Goal: Task Accomplishment & Management: Manage account settings

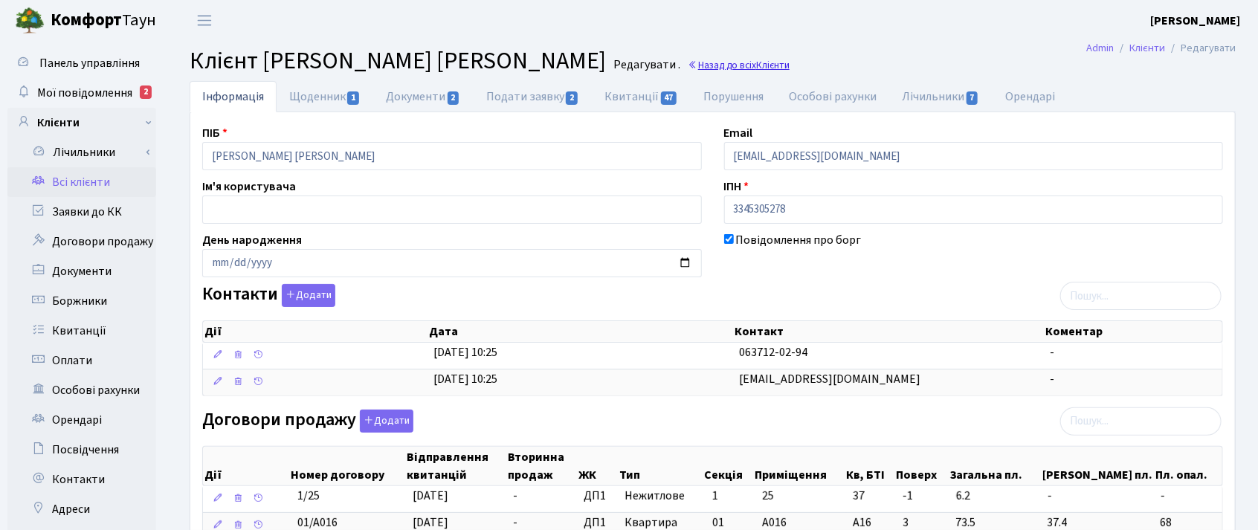
click at [759, 68] on span "Клієнти" at bounding box center [772, 65] width 33 height 14
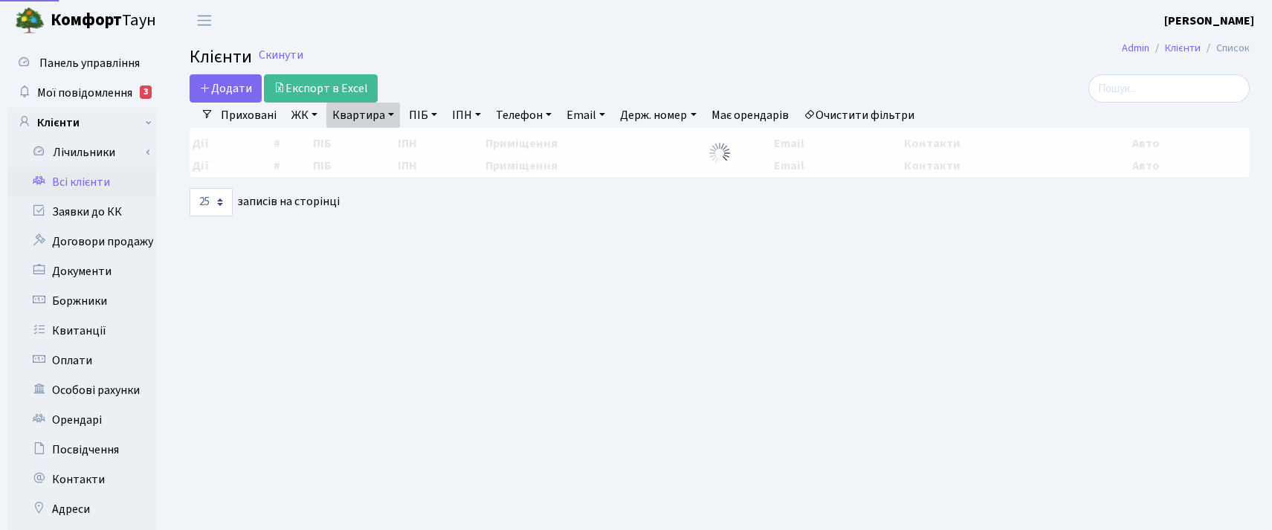
select select "25"
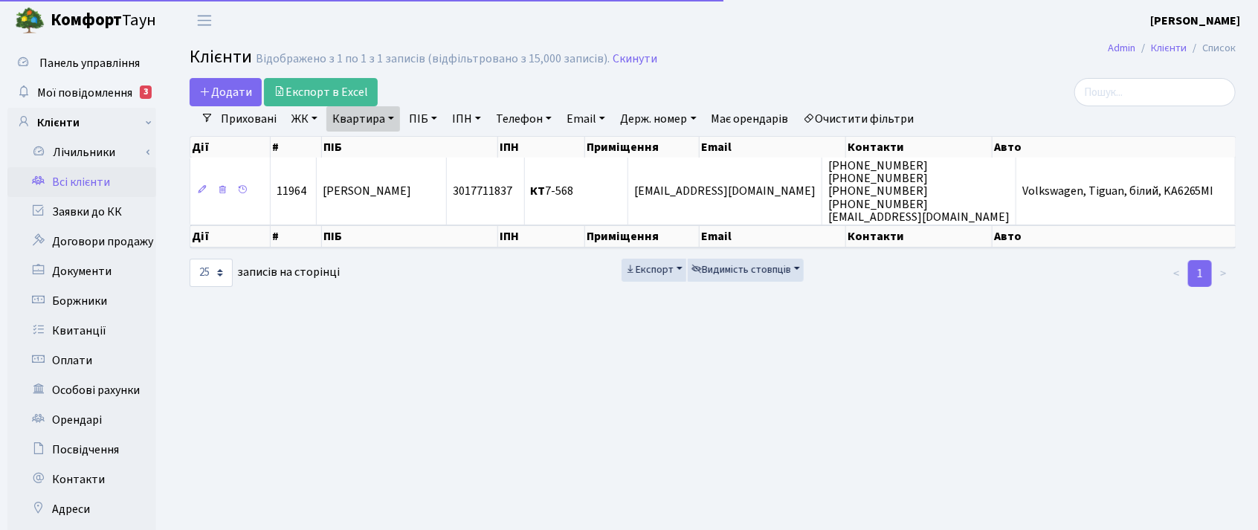
click at [390, 117] on link "Квартира" at bounding box center [363, 118] width 74 height 25
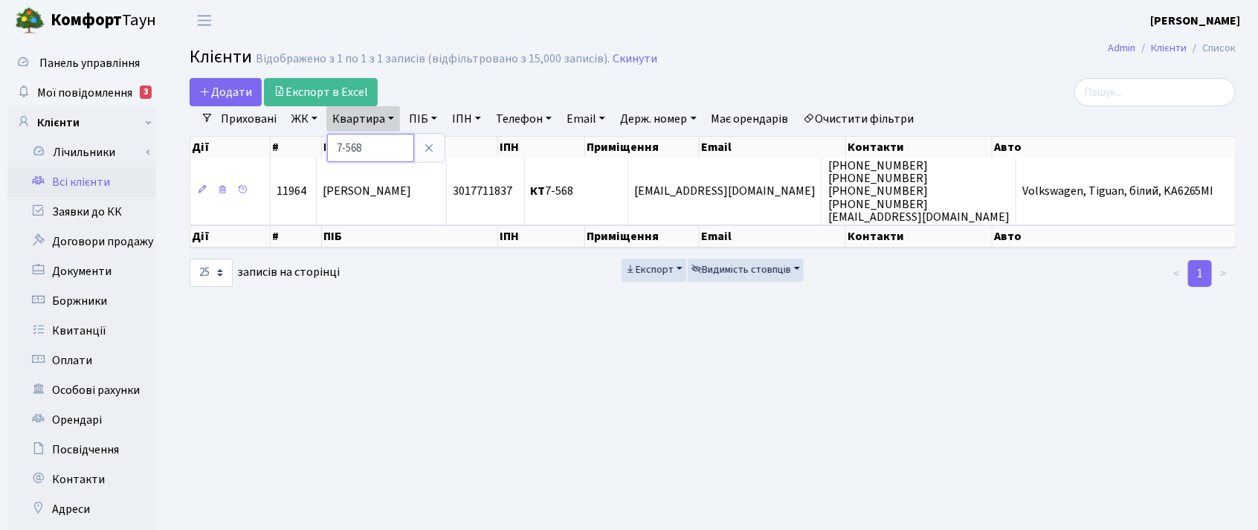
drag, startPoint x: 374, startPoint y: 147, endPoint x: 332, endPoint y: 141, distance: 42.8
click at [332, 141] on input "7-568" at bounding box center [370, 148] width 87 height 28
type input "1-187"
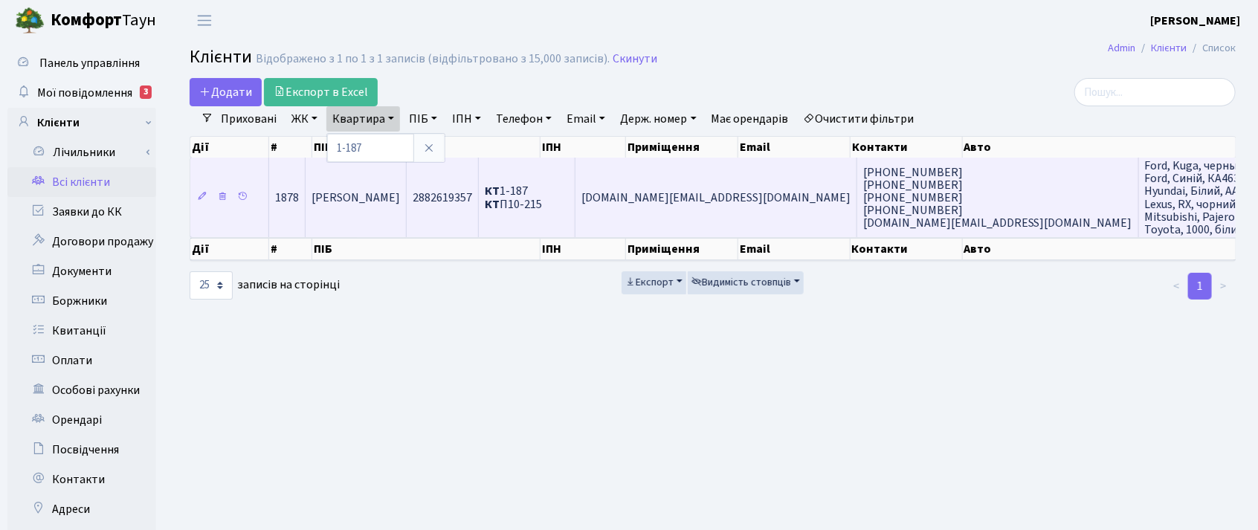
click at [383, 216] on td "Назаренко Денис Володимирович" at bounding box center [356, 198] width 101 height 80
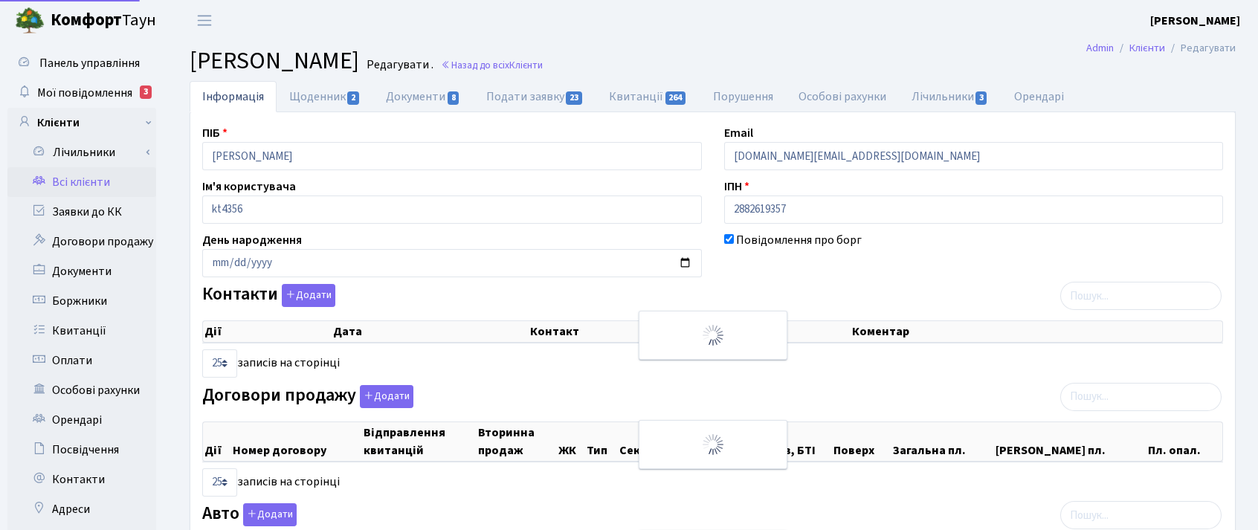
select select "25"
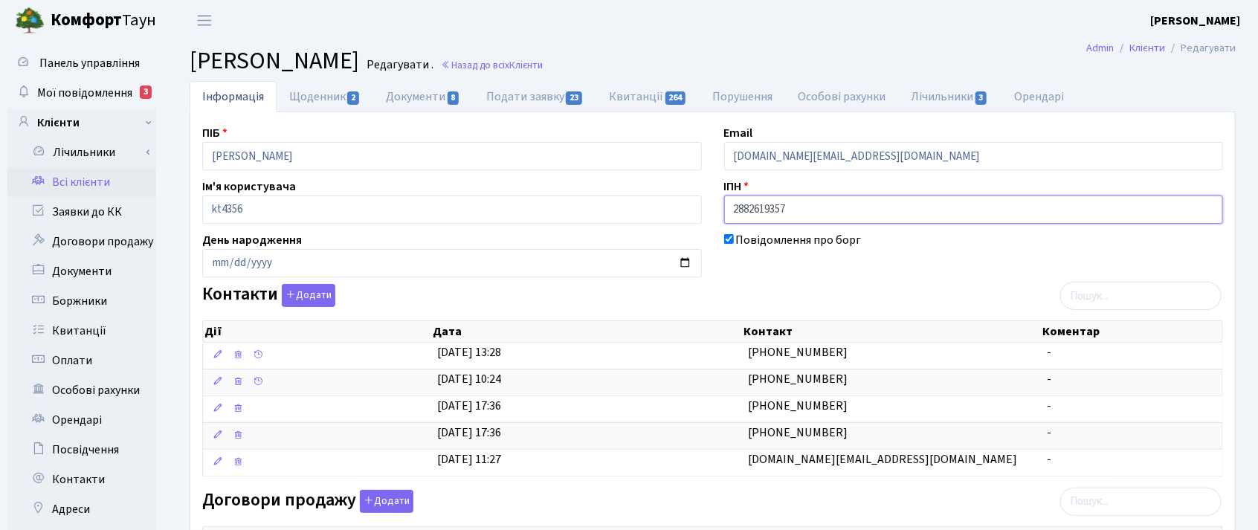
drag, startPoint x: 766, startPoint y: 207, endPoint x: 684, endPoint y: 208, distance: 81.8
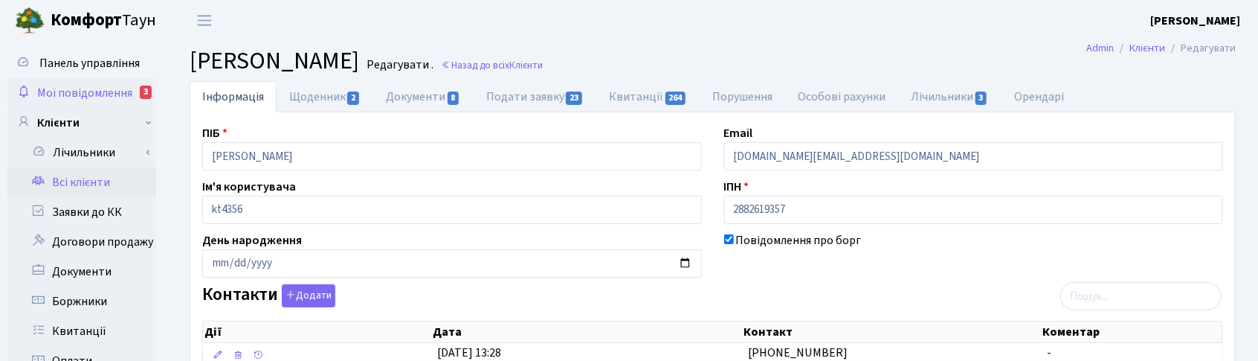
click at [113, 94] on span "Мої повідомлення" at bounding box center [84, 93] width 95 height 16
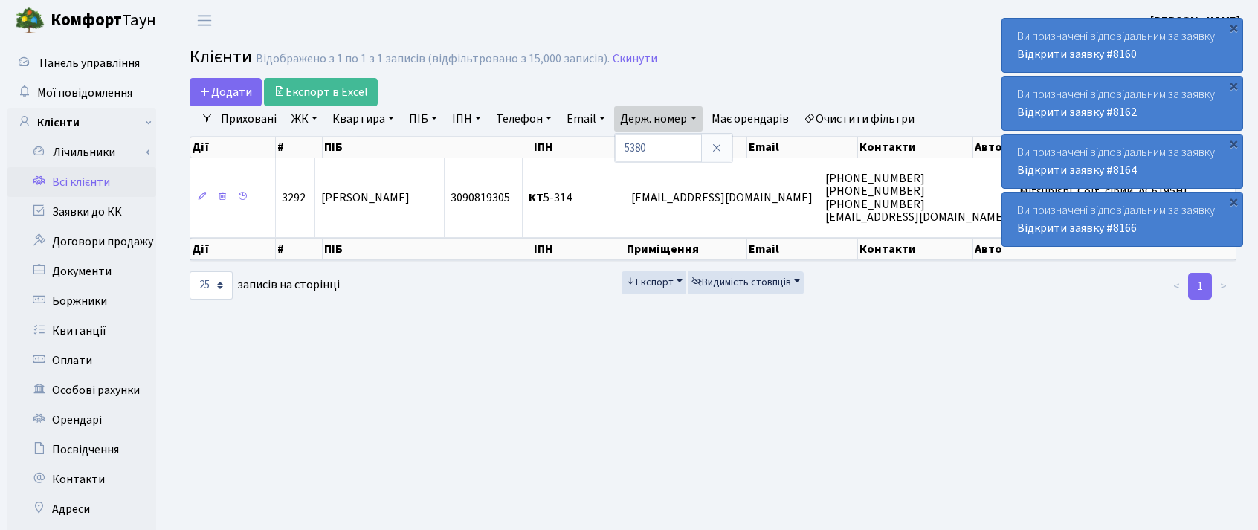
select select "25"
click at [716, 146] on icon at bounding box center [717, 148] width 12 height 12
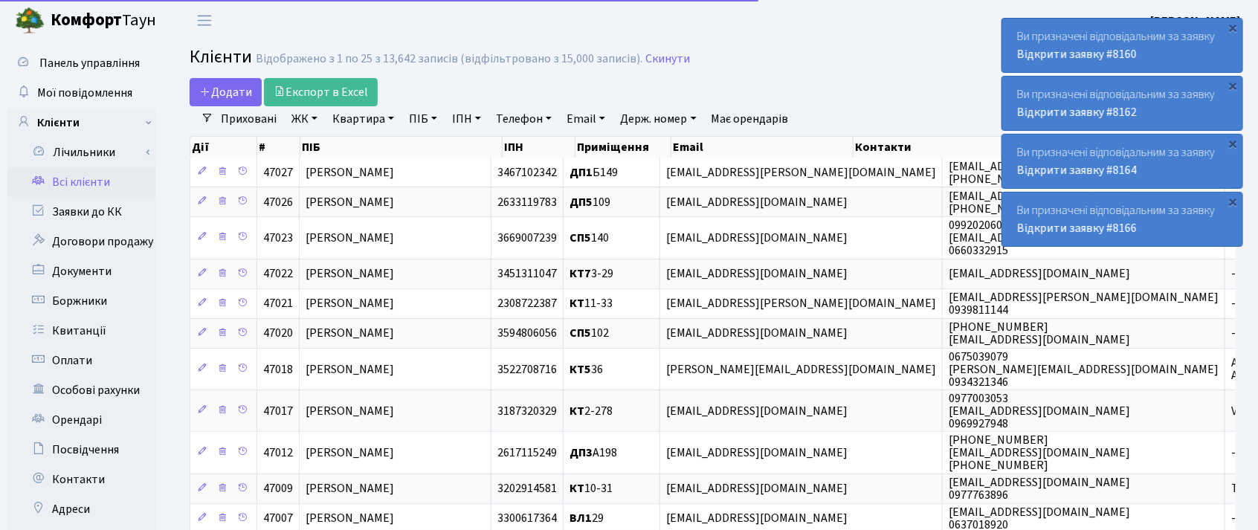
click at [376, 121] on link "Квартира" at bounding box center [363, 118] width 74 height 25
click at [373, 146] on input "text" at bounding box center [370, 148] width 87 height 28
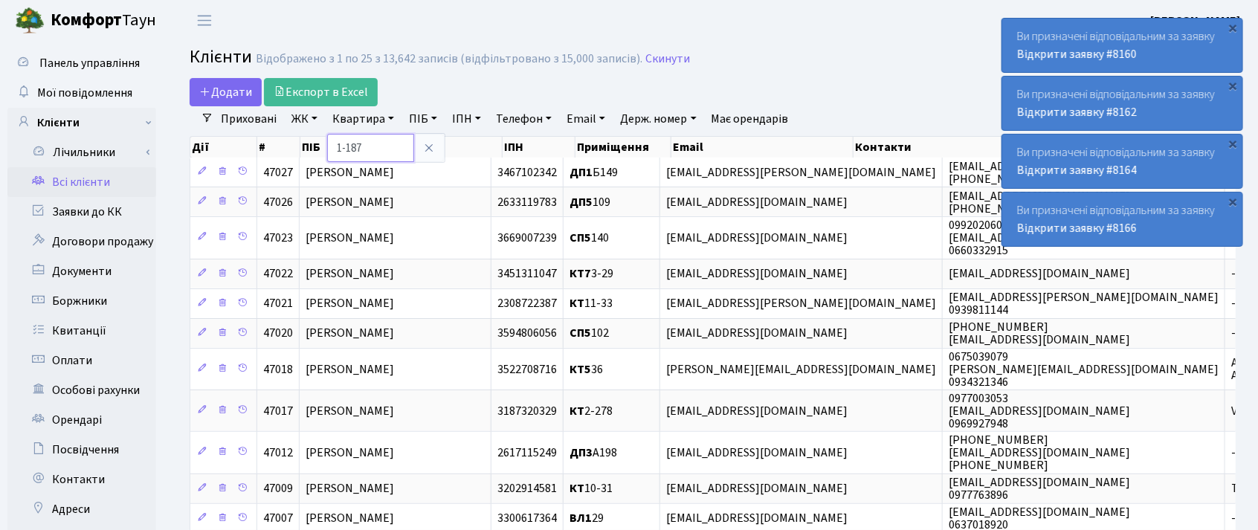
type input "1-187"
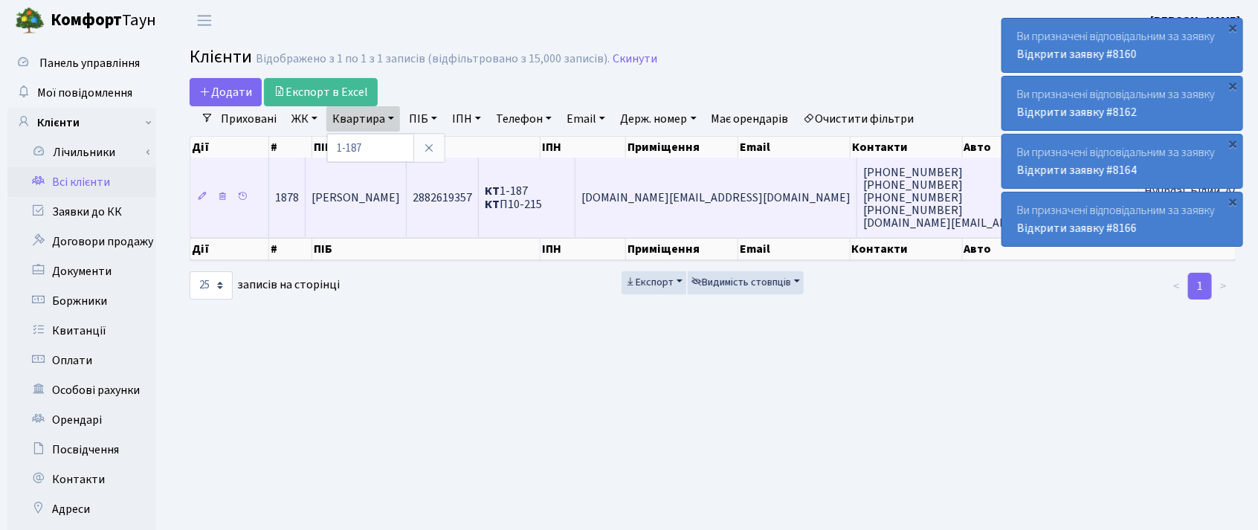
click at [400, 201] on span "Назаренко Денис Володимирович" at bounding box center [356, 198] width 88 height 16
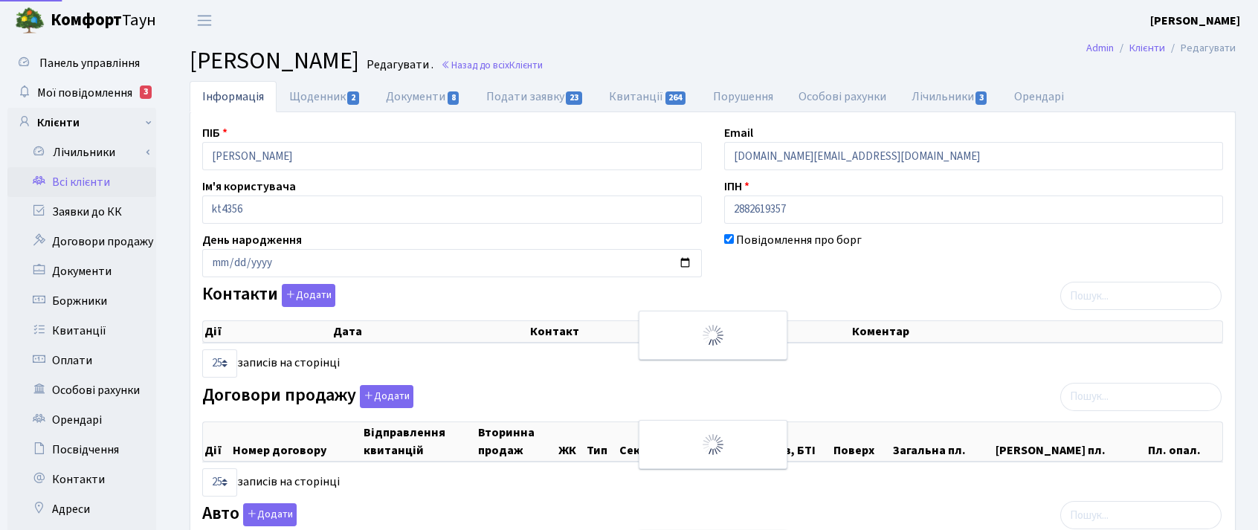
select select "25"
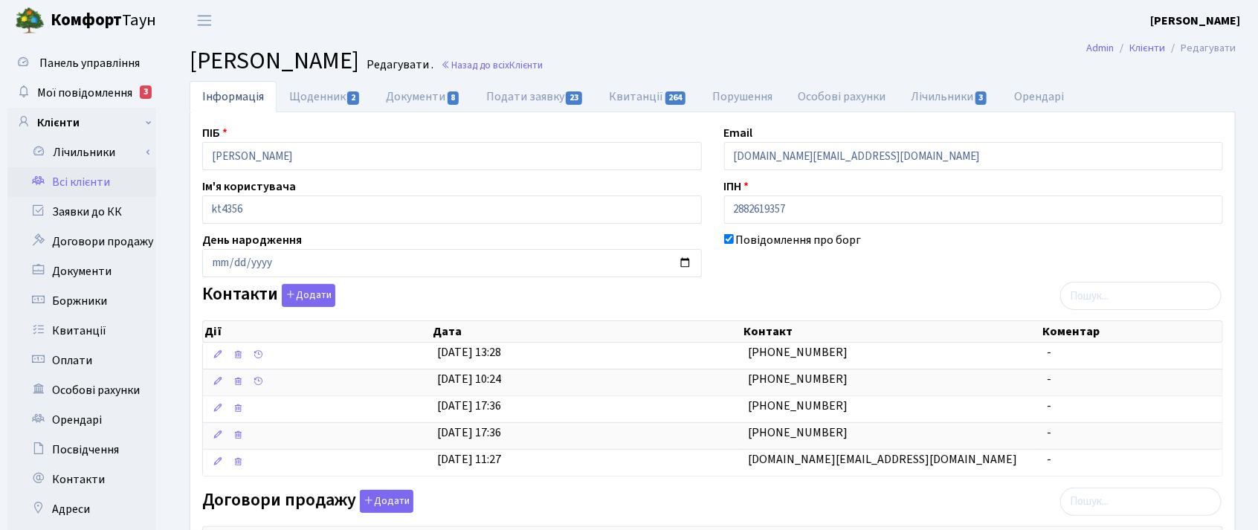
click at [782, 57] on h2 "Клієнт Назаренко Денис Володимирович Редагувати . Назад до всіх Клієнти" at bounding box center [713, 61] width 1046 height 28
click at [543, 63] on span "Клієнти" at bounding box center [525, 65] width 33 height 14
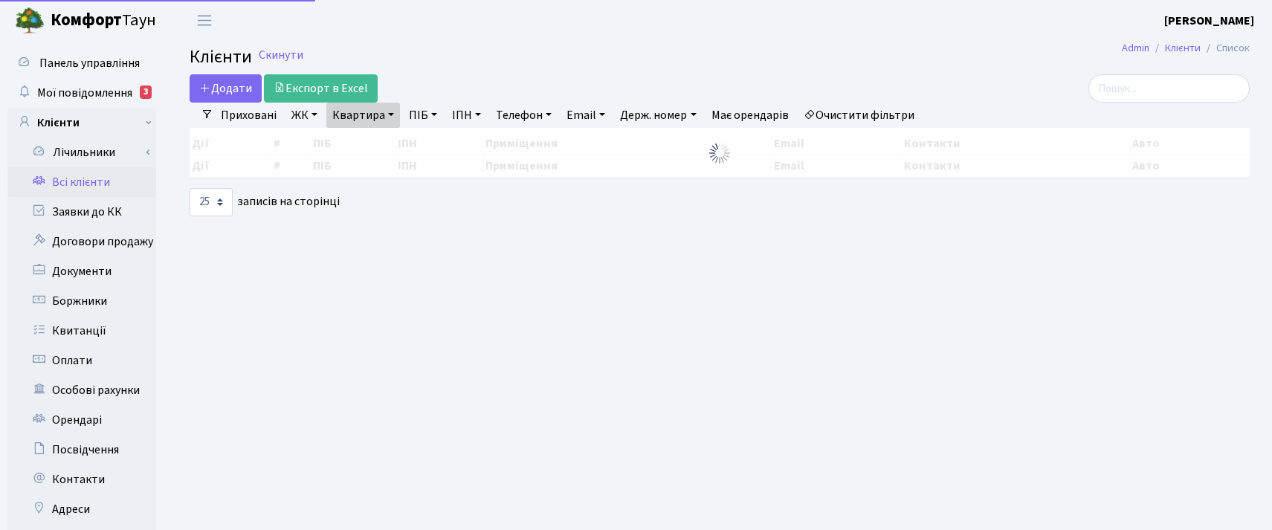
select select "25"
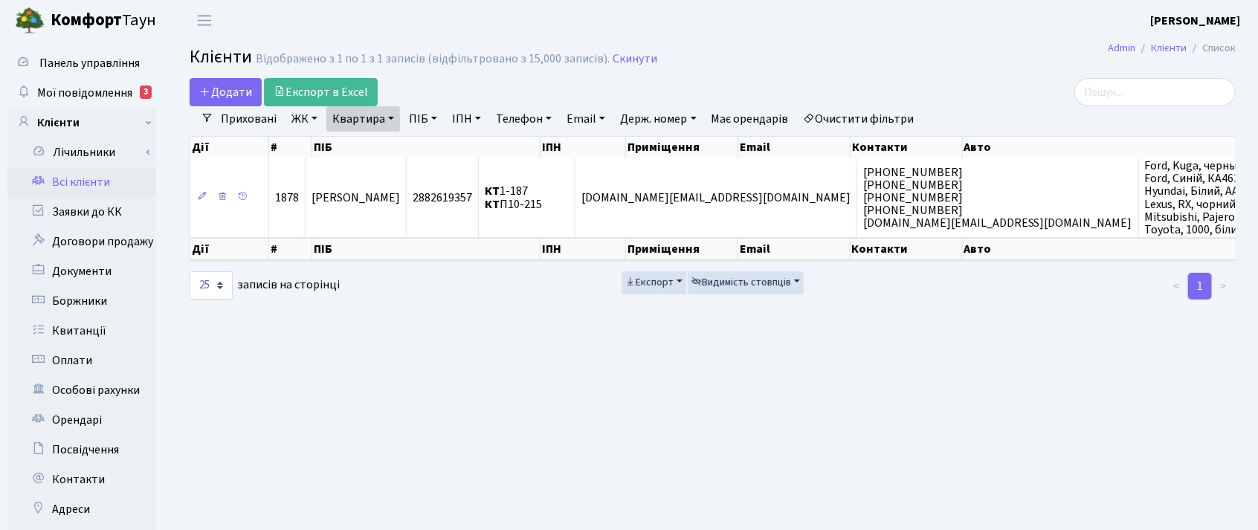
click at [385, 119] on link "Квартира" at bounding box center [363, 118] width 74 height 25
click at [421, 146] on link at bounding box center [428, 148] width 31 height 28
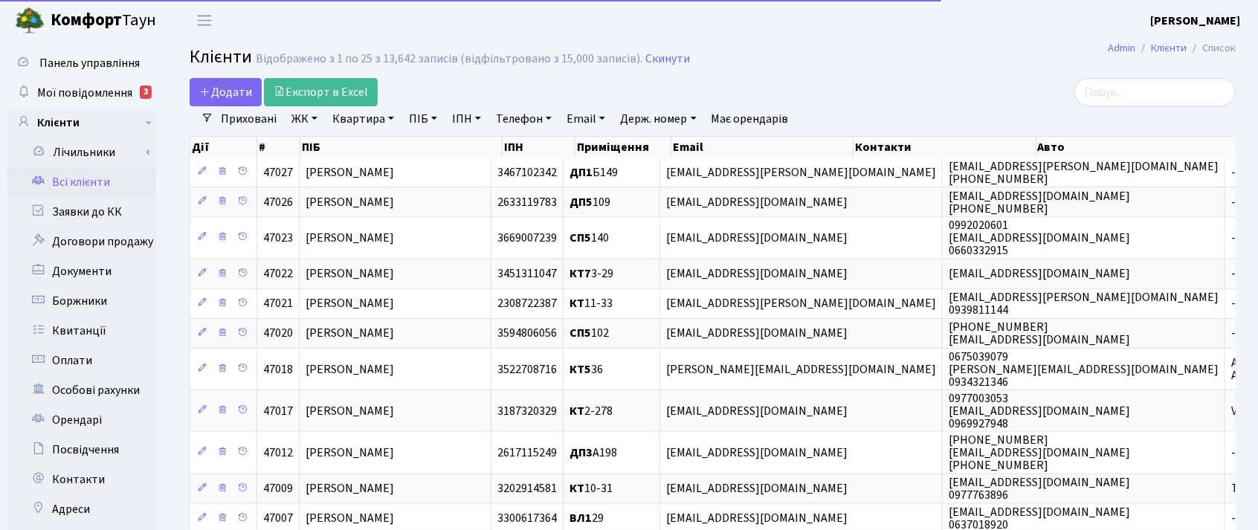
click at [422, 124] on link "ПІБ" at bounding box center [423, 118] width 40 height 25
click at [424, 147] on input "text" at bounding box center [447, 148] width 87 height 28
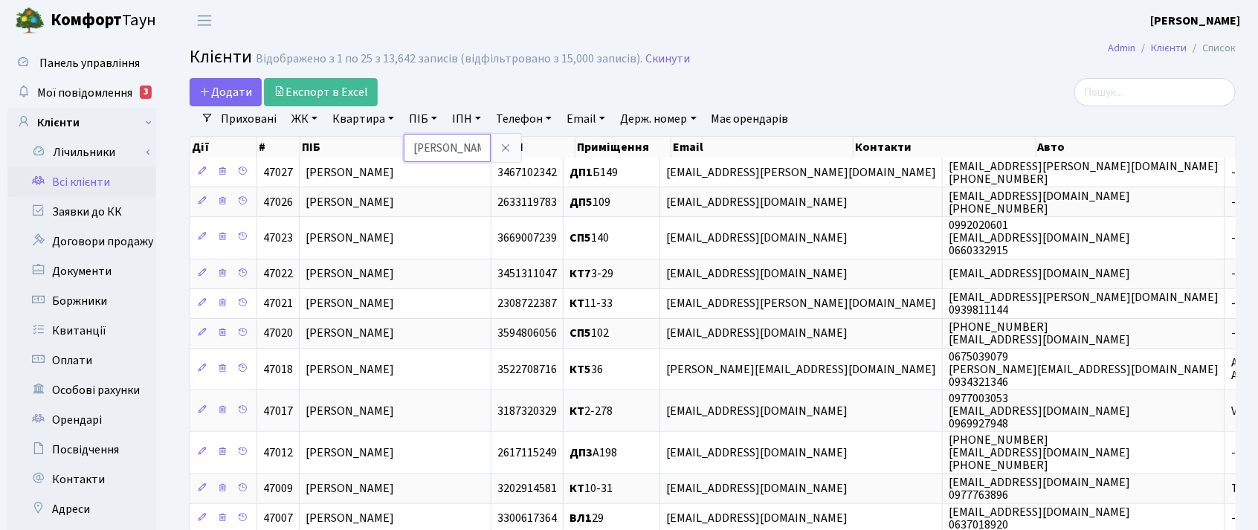
type input "назар"
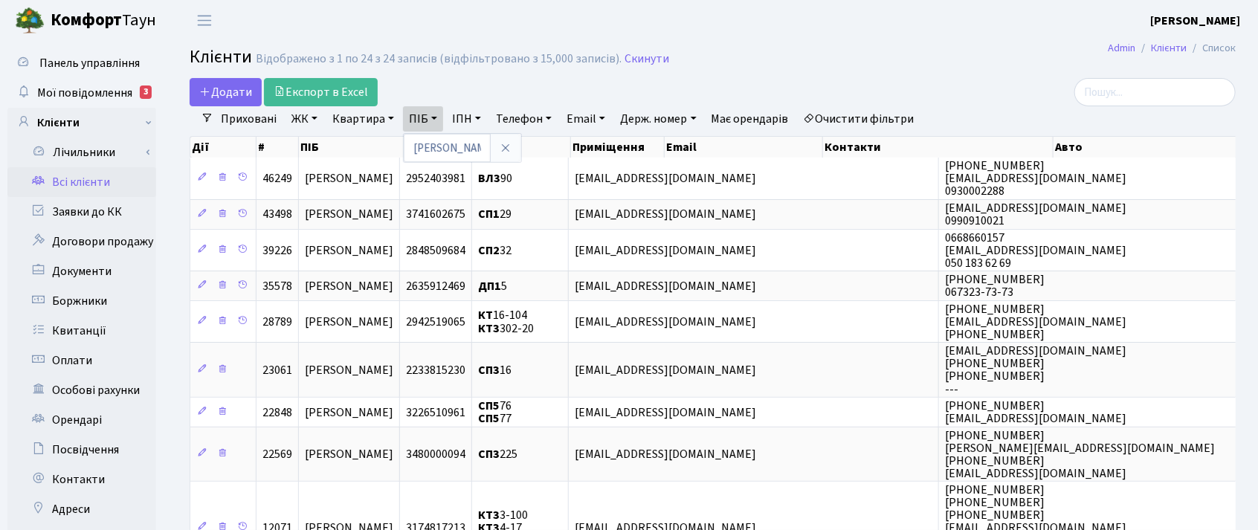
click at [299, 123] on link "ЖК" at bounding box center [305, 118] width 38 height 25
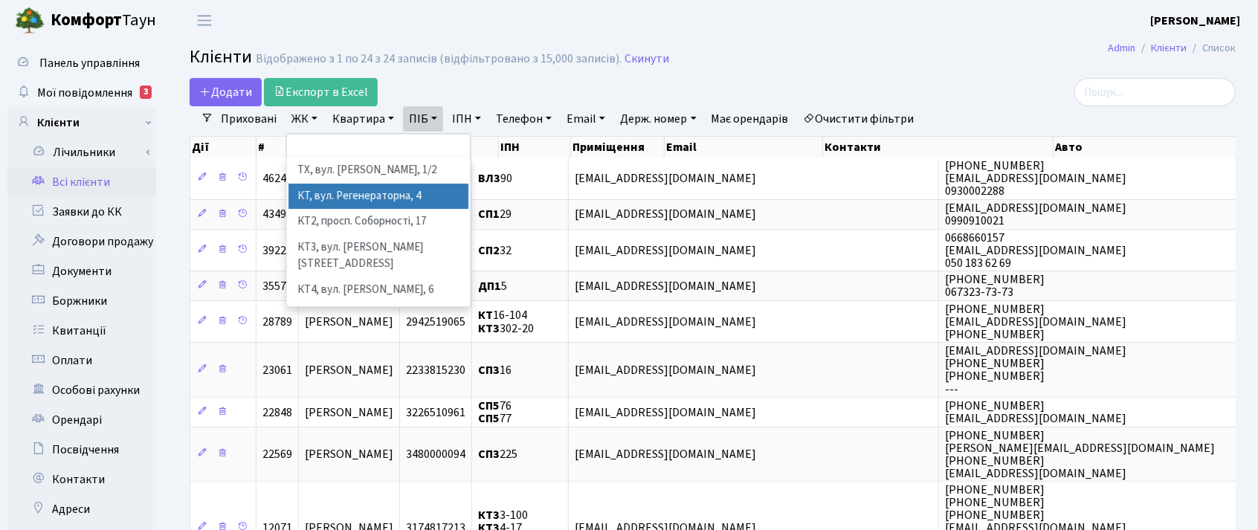
drag, startPoint x: 320, startPoint y: 165, endPoint x: 327, endPoint y: 190, distance: 26.2
click at [327, 190] on ul "ТХ, вул. Ділова, 1/2 КТ, вул. Регенераторна, 4 КТ2, просп. Соборності, 17 КТ3, …" at bounding box center [378, 232] width 183 height 149
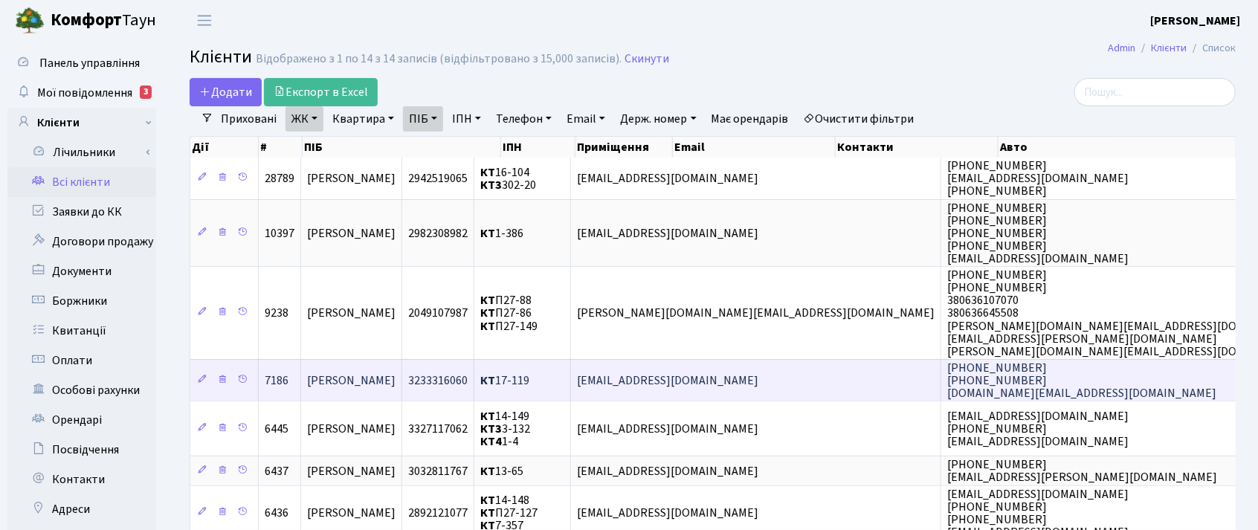
click at [390, 384] on td "Назаренко Альона Сергіївна" at bounding box center [351, 380] width 101 height 42
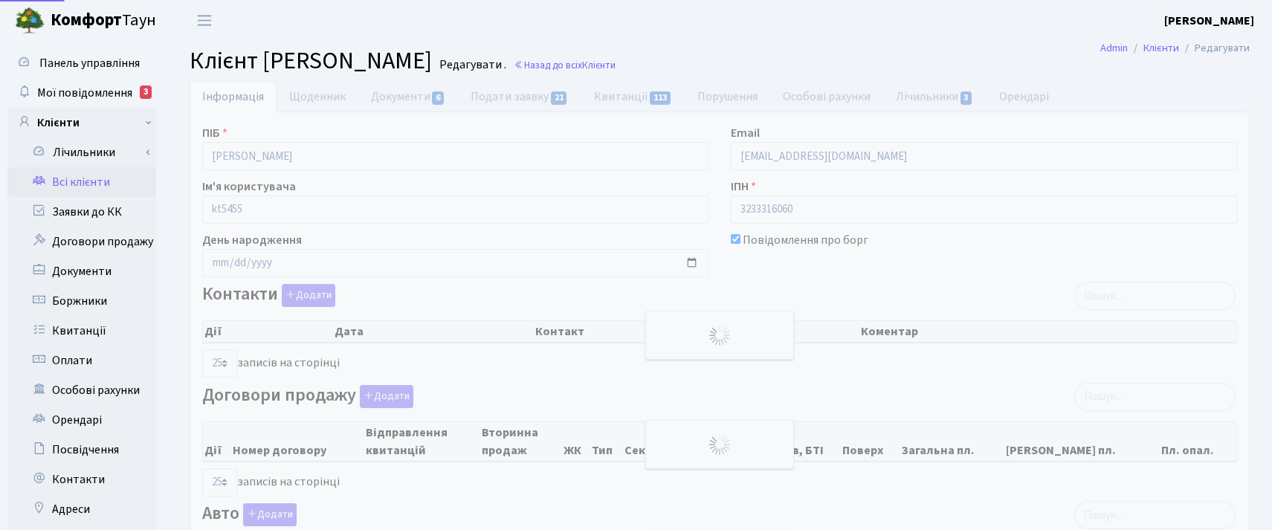
select select "25"
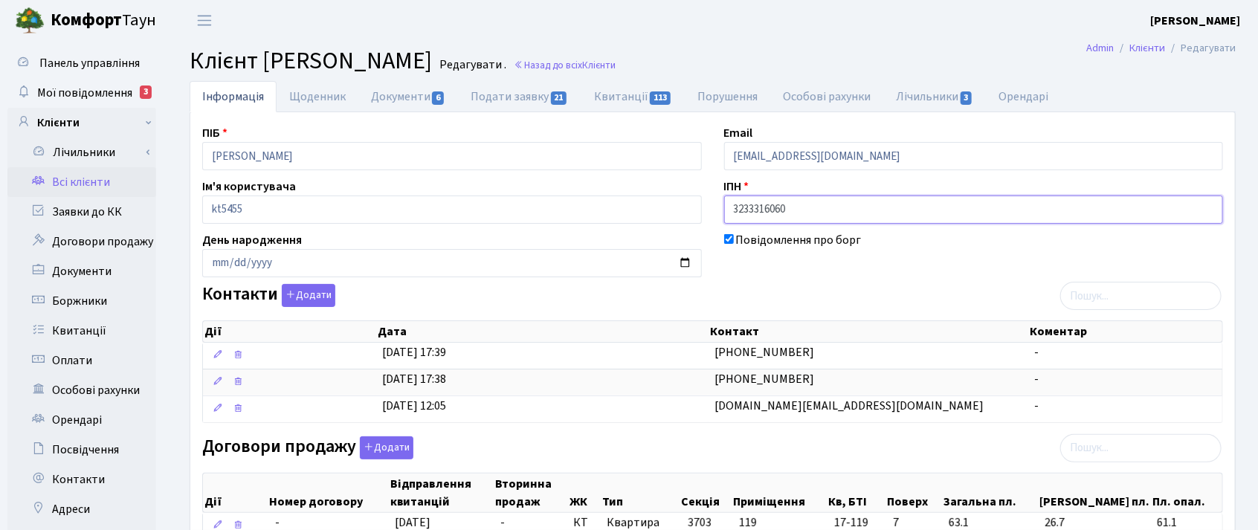
drag, startPoint x: 808, startPoint y: 213, endPoint x: 657, endPoint y: 213, distance: 150.9
click at [657, 213] on div "ПІБ [PERSON_NAME] Email [EMAIL_ADDRESS][DOMAIN_NAME] Ім'я користувача kt5455 ІП…" at bounding box center [712, 509] width 1043 height 771
click at [410, 91] on link "Документи 6" at bounding box center [408, 96] width 100 height 30
select select "25"
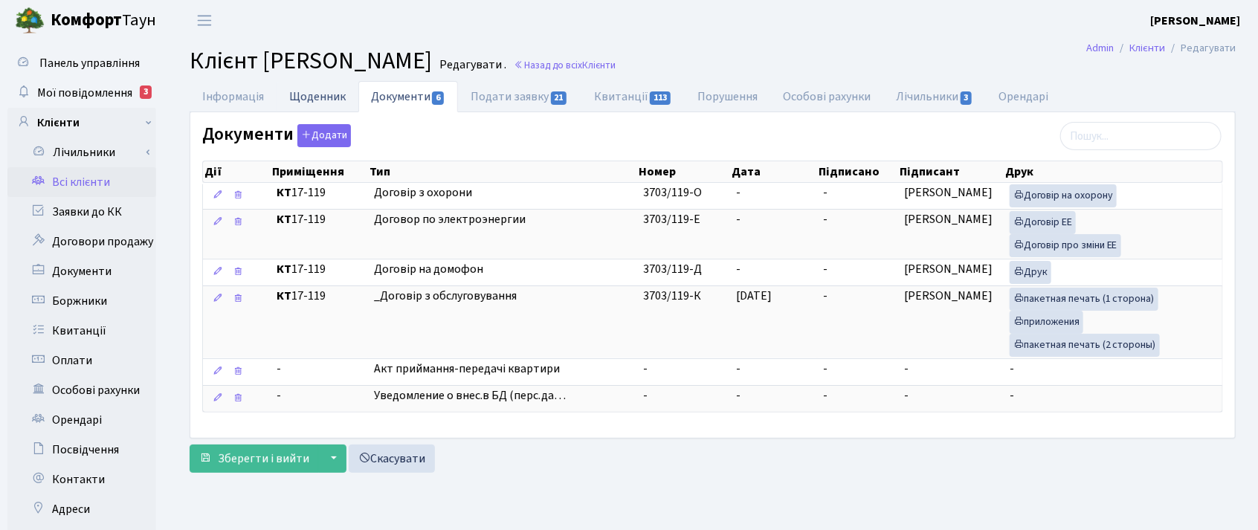
click at [295, 99] on link "Щоденник" at bounding box center [318, 96] width 82 height 30
select select "25"
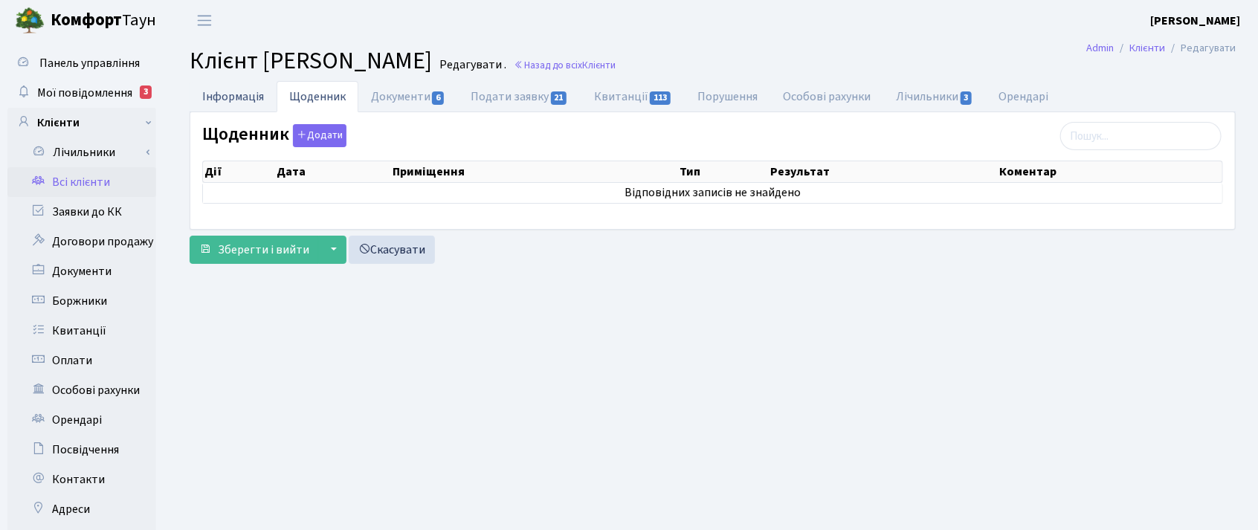
click at [243, 95] on link "Інформація" at bounding box center [233, 96] width 87 height 30
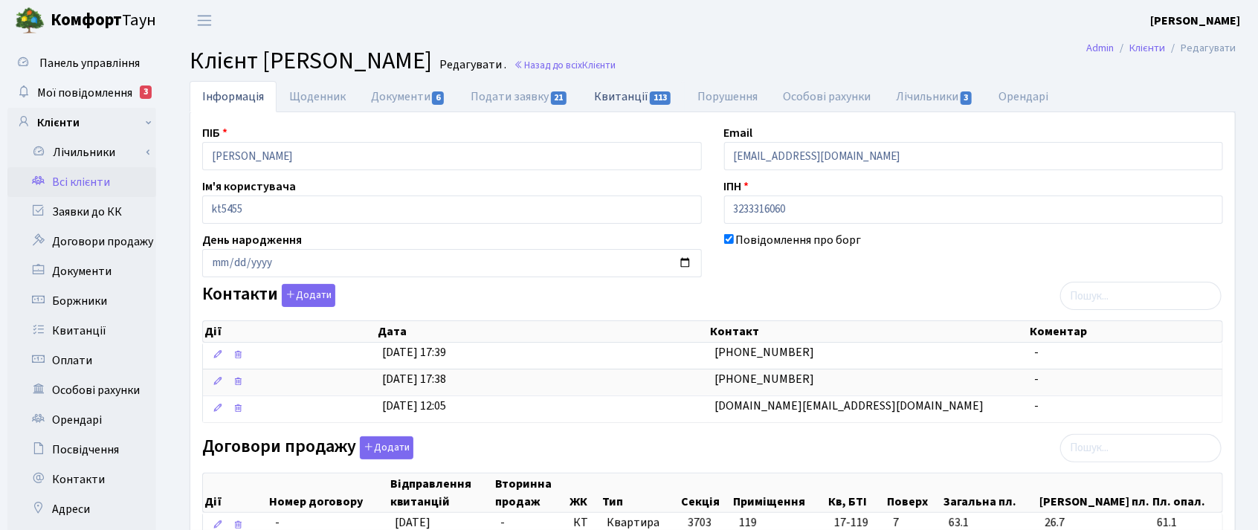
click at [634, 94] on link "Квитанції 113" at bounding box center [632, 96] width 103 height 30
select select "25"
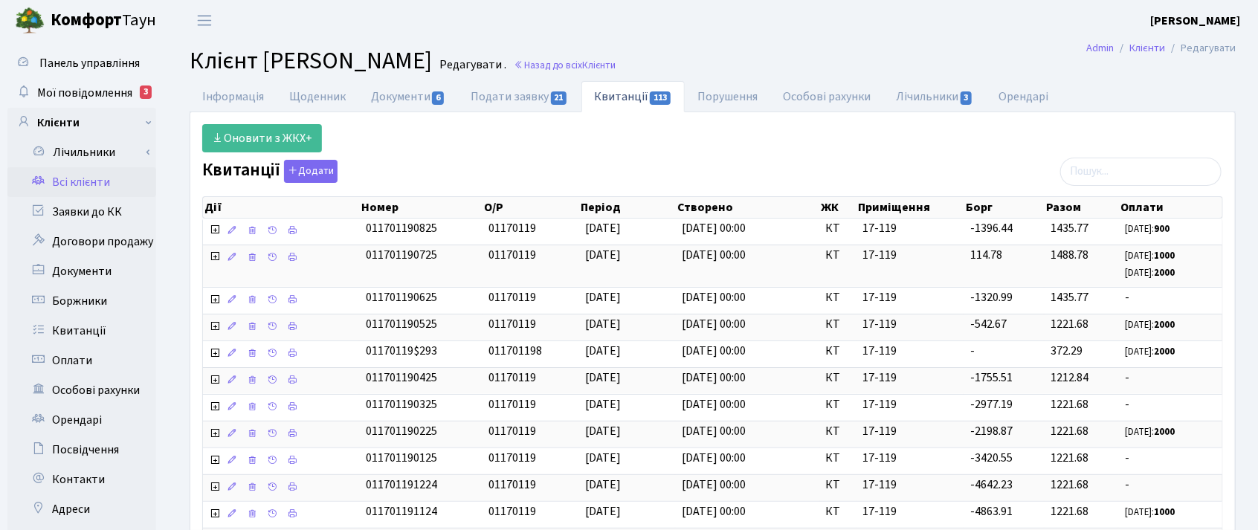
click at [779, 158] on div "Оновити з ЖКХ+ Квитанції Додати Дії Номер О/Р Період Створено ЖК Приміщення Дії" at bounding box center [712, 535] width 1043 height 822
click at [106, 86] on span "Мої повідомлення" at bounding box center [84, 93] width 95 height 16
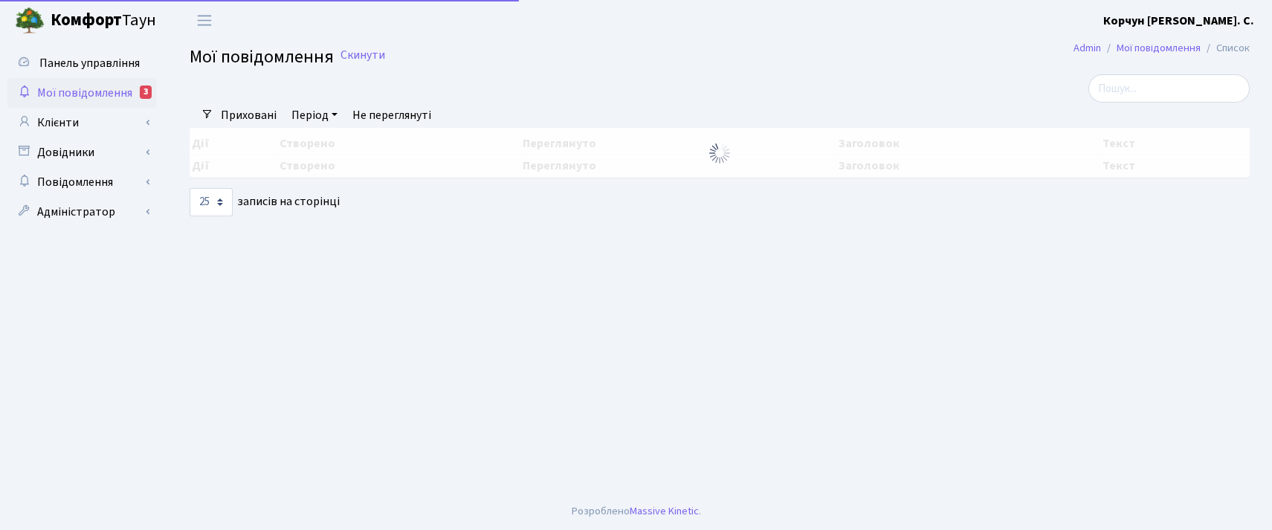
select select "25"
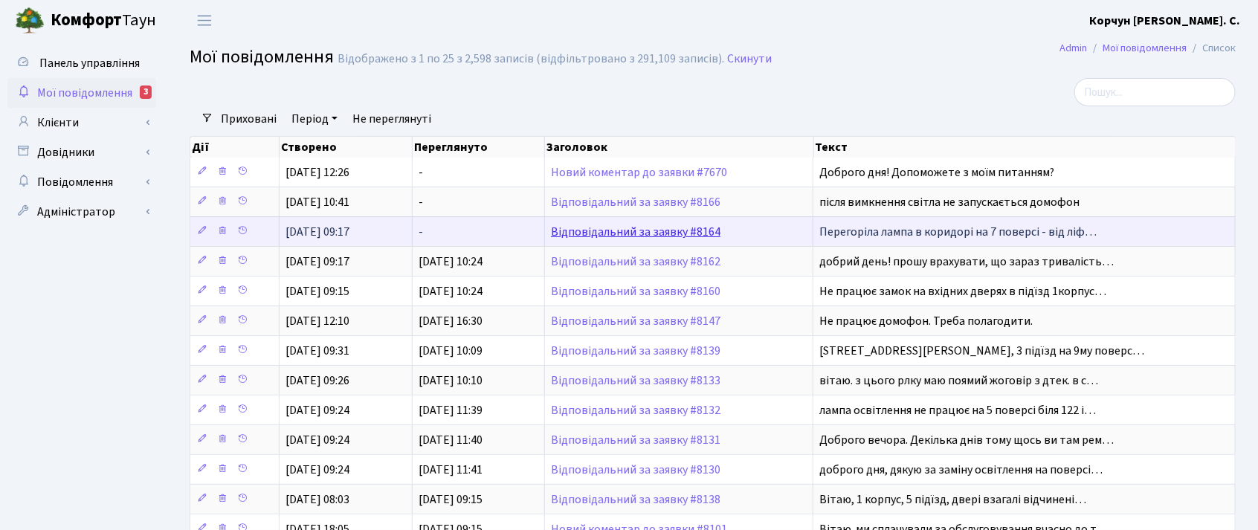
click at [622, 228] on link "Відповідальний за заявку #8164" at bounding box center [636, 232] width 170 height 16
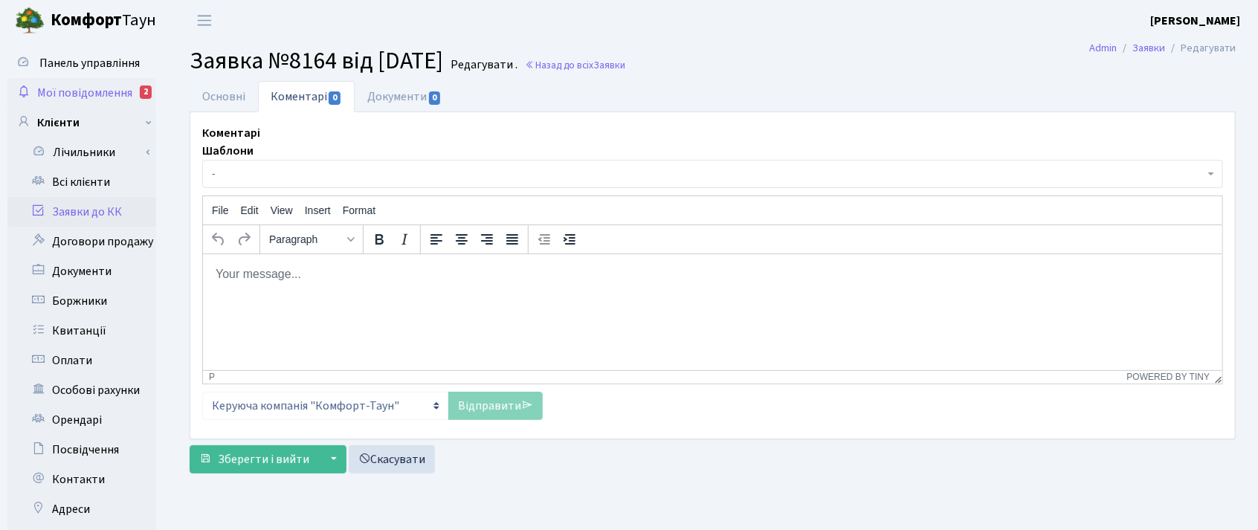
click at [95, 80] on link "Мої повідомлення 2" at bounding box center [81, 93] width 149 height 30
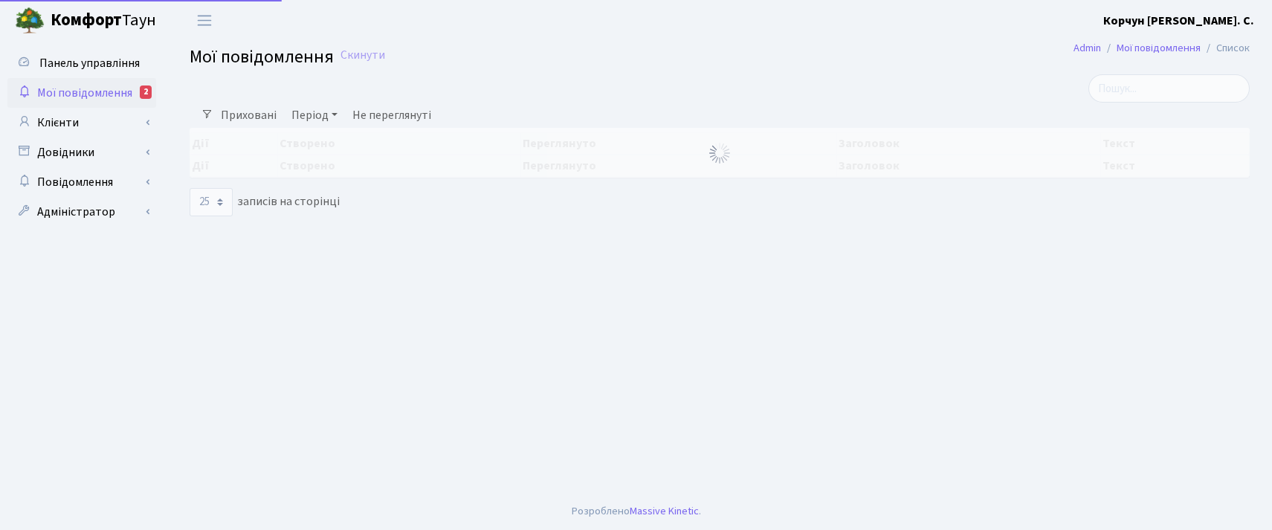
select select "25"
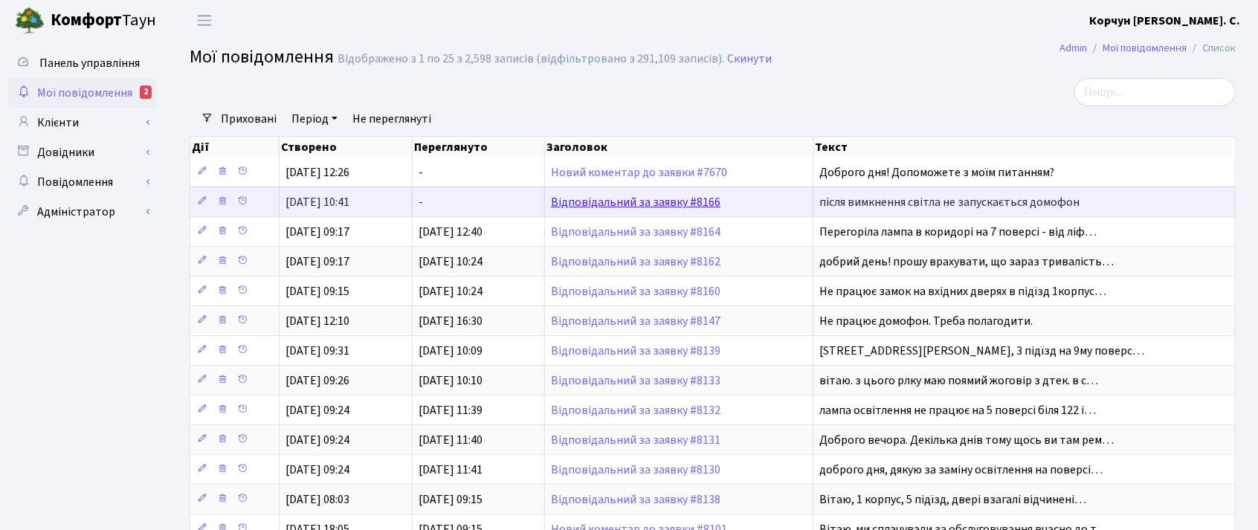
click at [617, 202] on link "Відповідальний за заявку #8166" at bounding box center [636, 202] width 170 height 16
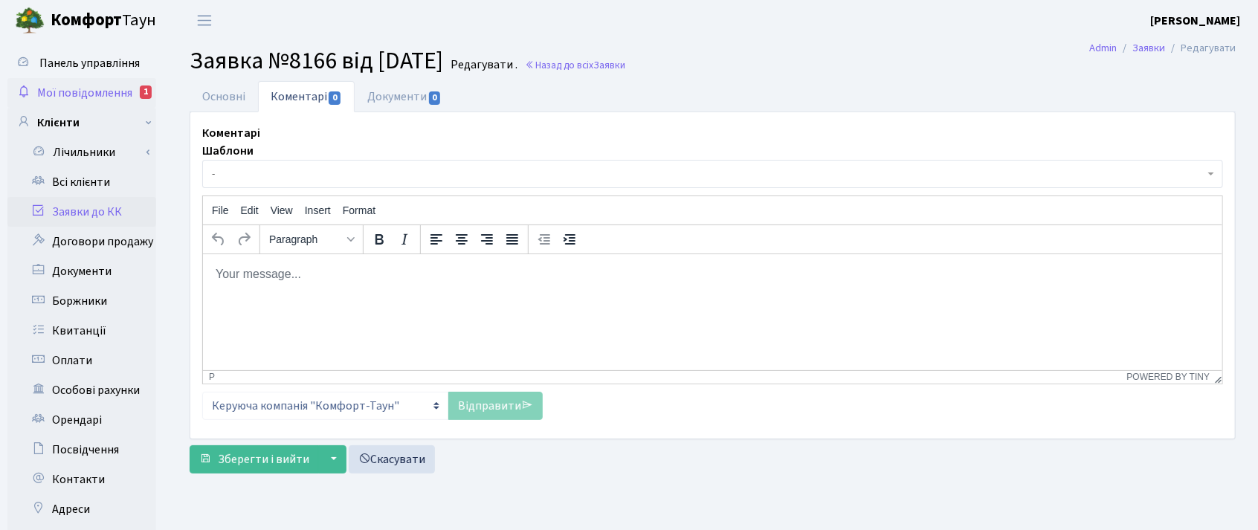
click at [97, 86] on span "Мої повідомлення" at bounding box center [84, 93] width 95 height 16
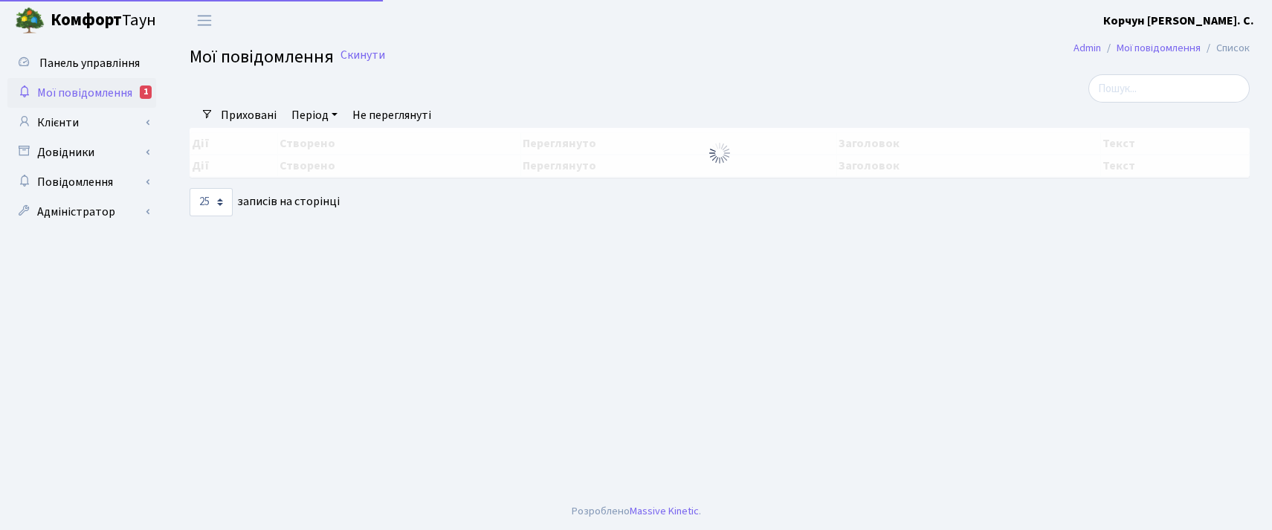
select select "25"
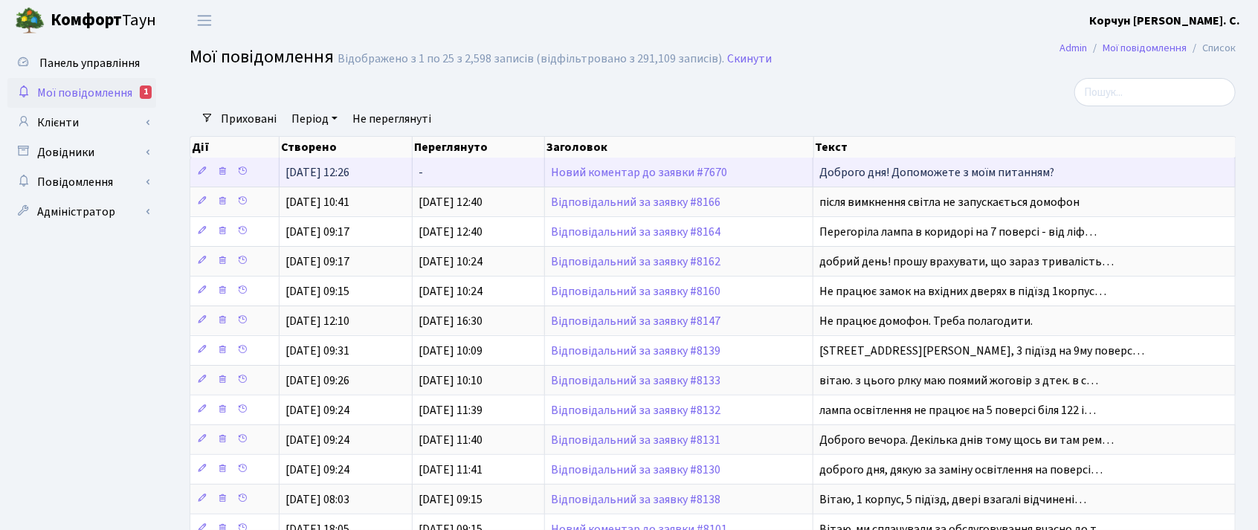
click at [616, 162] on td "Новий коментар до заявки #7670" at bounding box center [679, 172] width 268 height 29
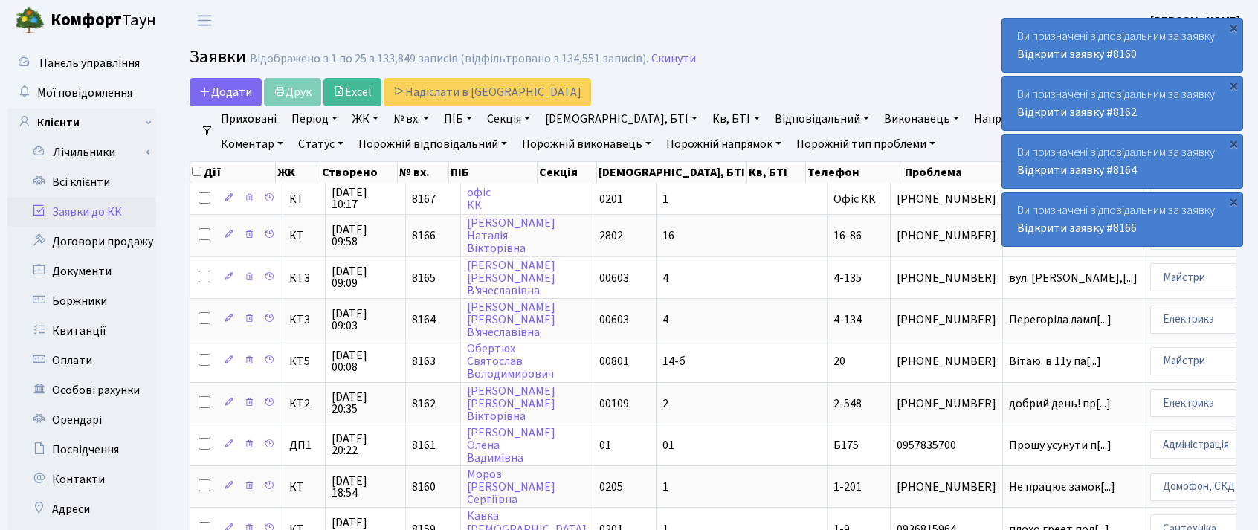
select select "25"
click at [674, 57] on link "Скинути" at bounding box center [673, 59] width 45 height 14
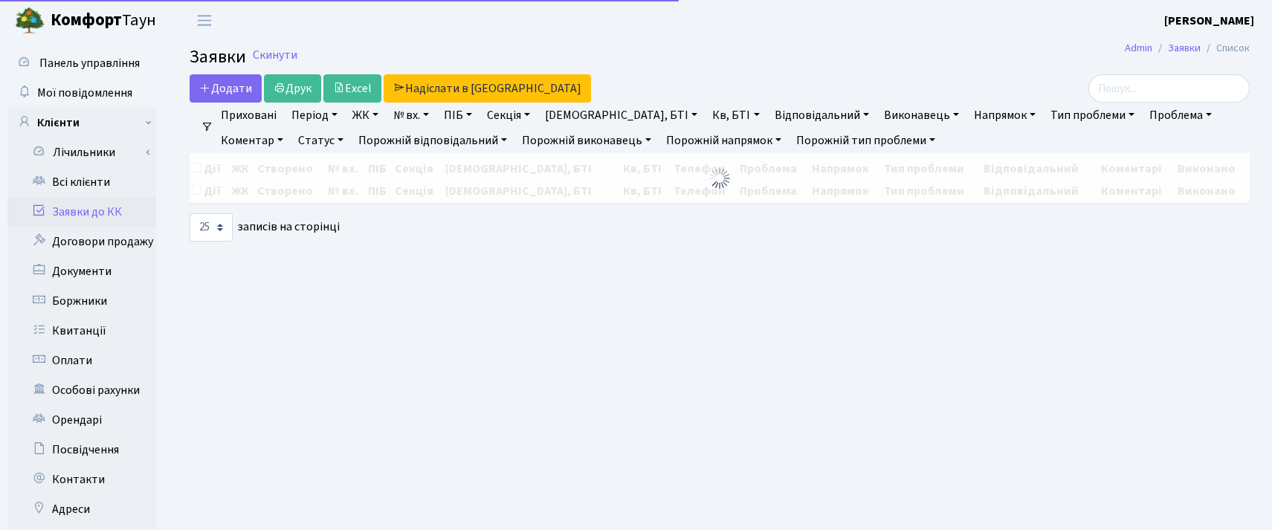
select select "25"
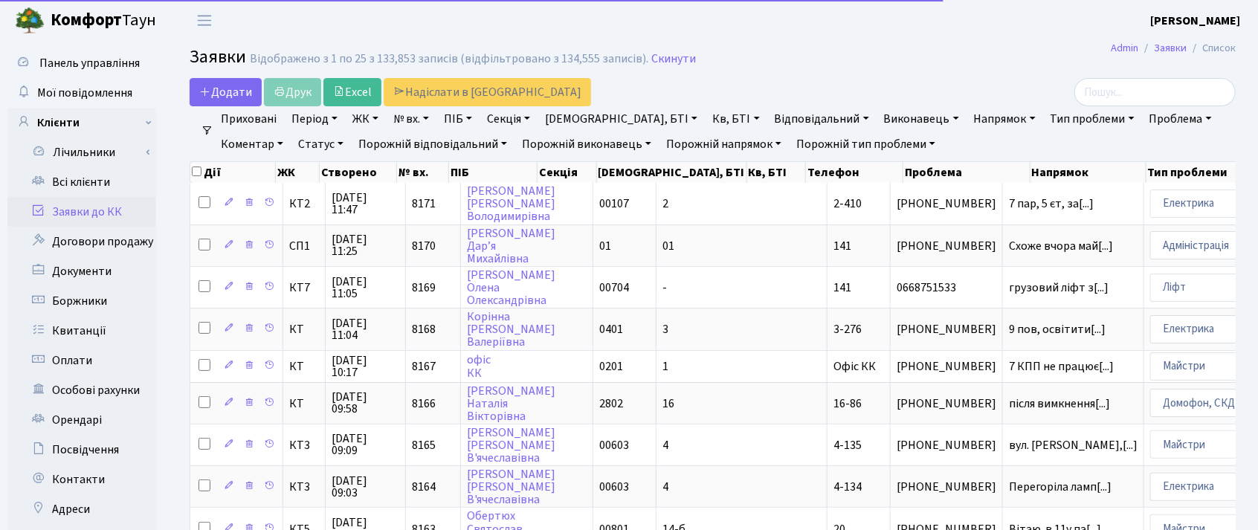
click at [403, 117] on link "№ вх." at bounding box center [411, 118] width 48 height 25
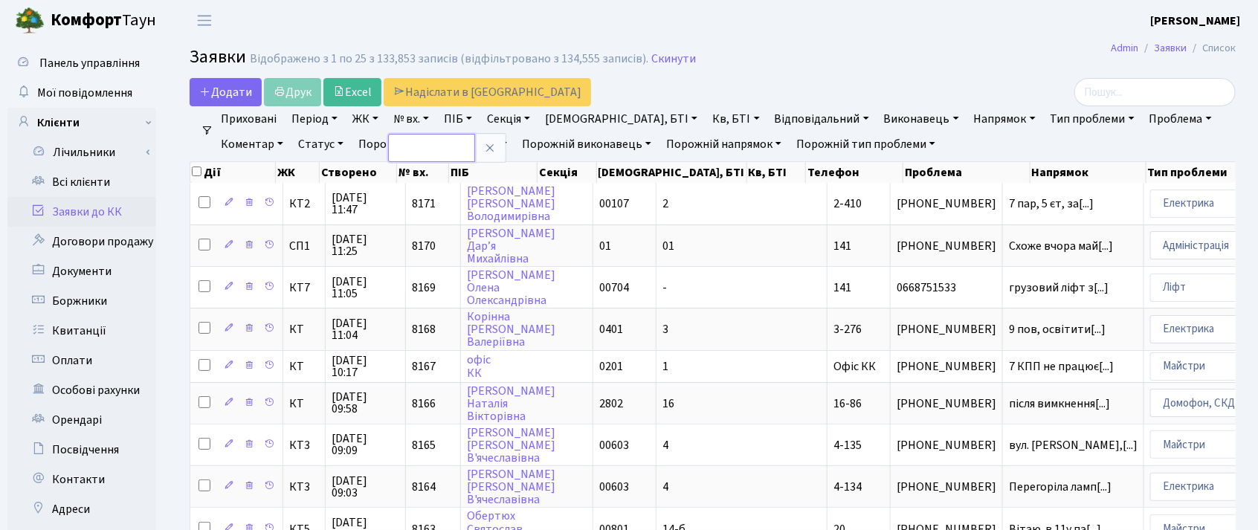
click at [426, 149] on input "text" at bounding box center [431, 148] width 87 height 28
type input "7670"
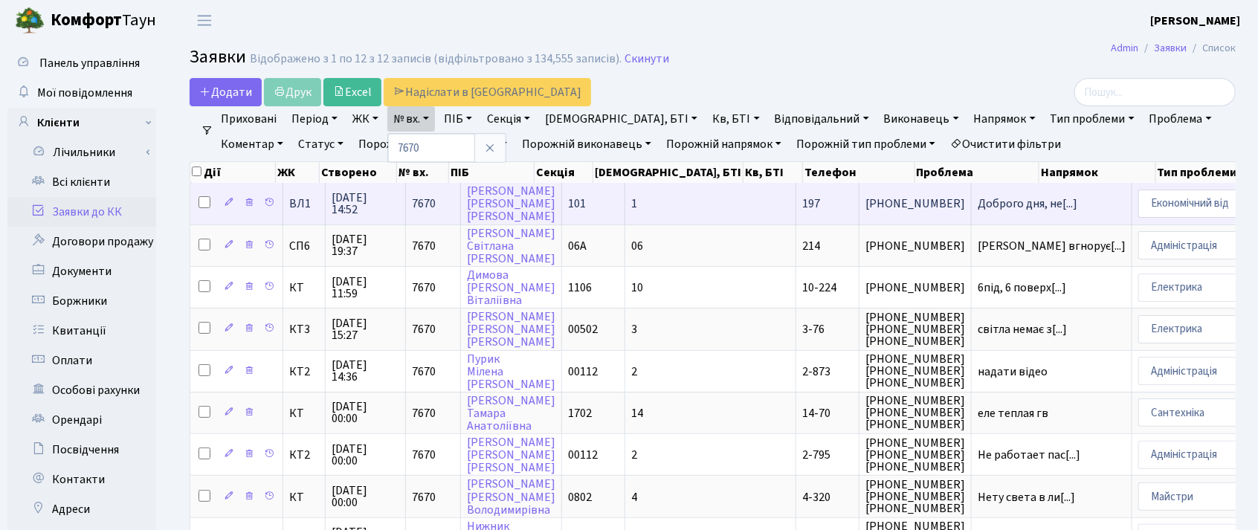
click at [363, 201] on span "04.09.2025 14:52" at bounding box center [366, 204] width 68 height 24
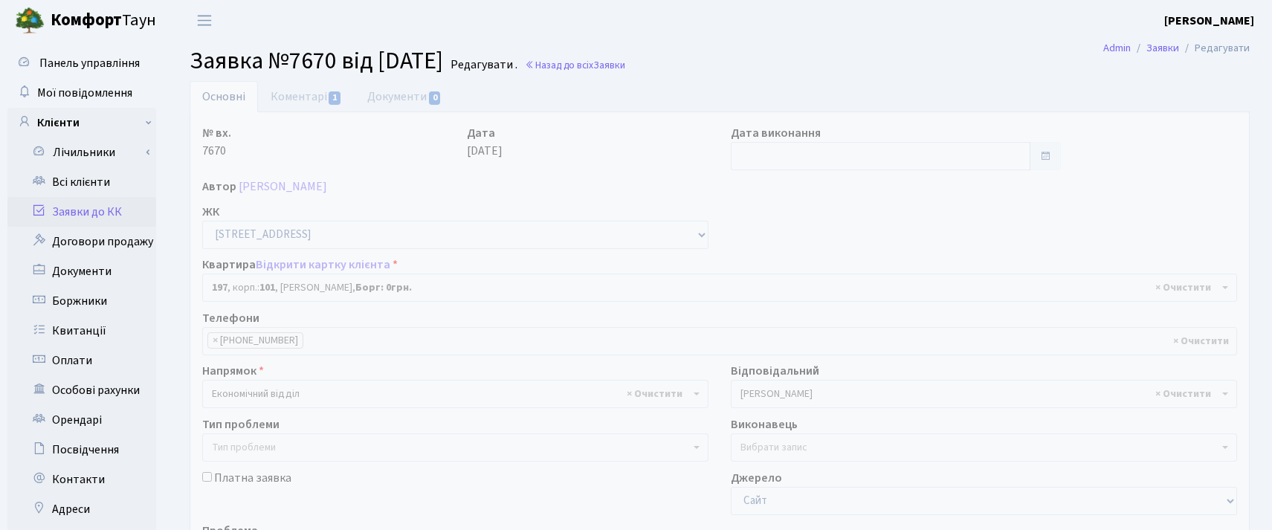
select select "44263"
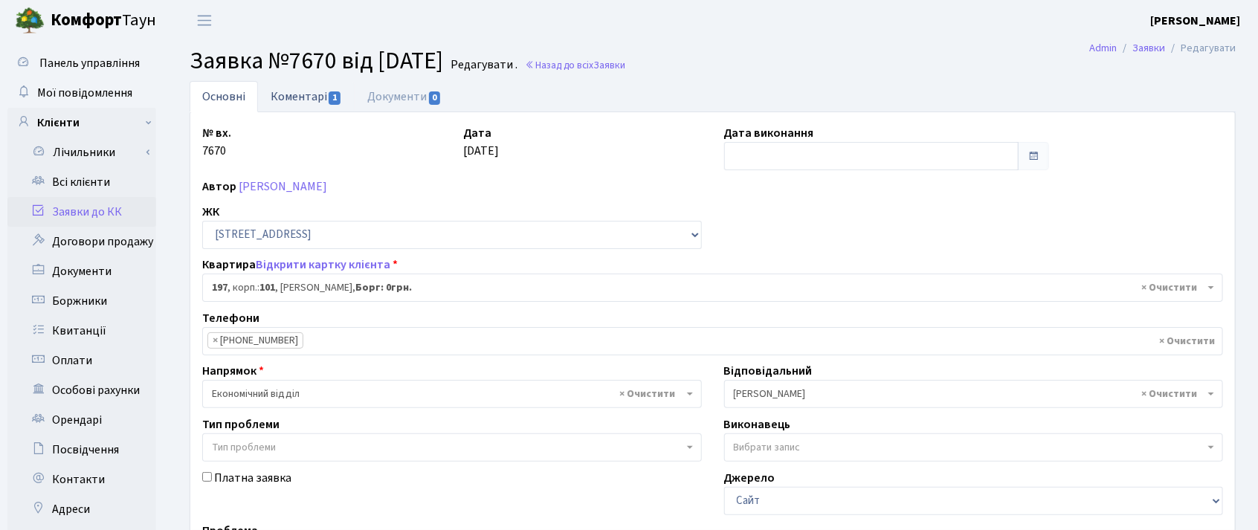
click at [302, 91] on link "Коментарі 1" at bounding box center [306, 96] width 97 height 30
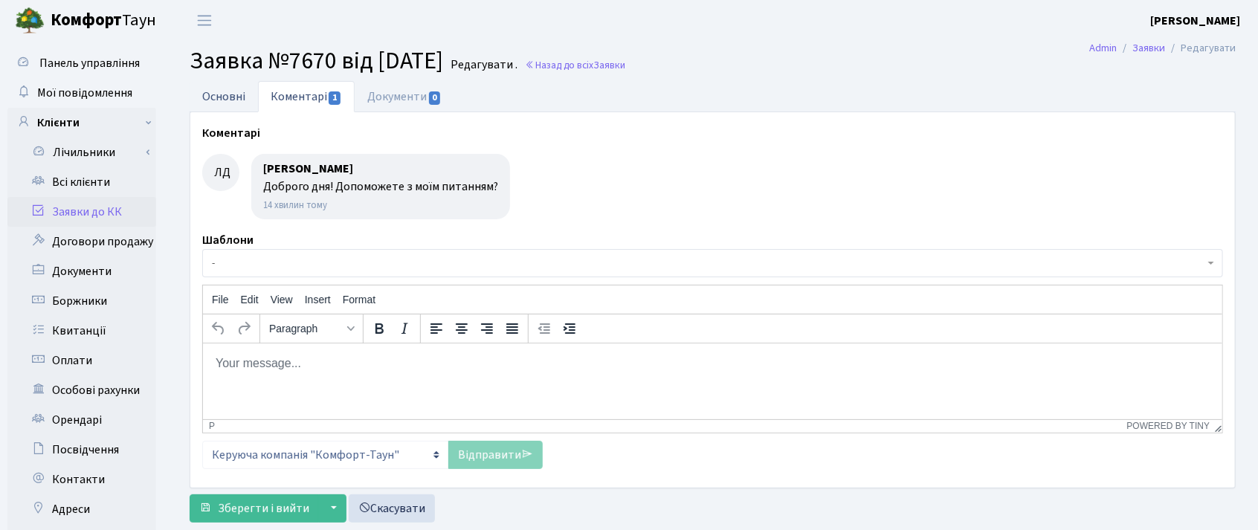
click at [212, 94] on link "Основні" at bounding box center [224, 96] width 68 height 30
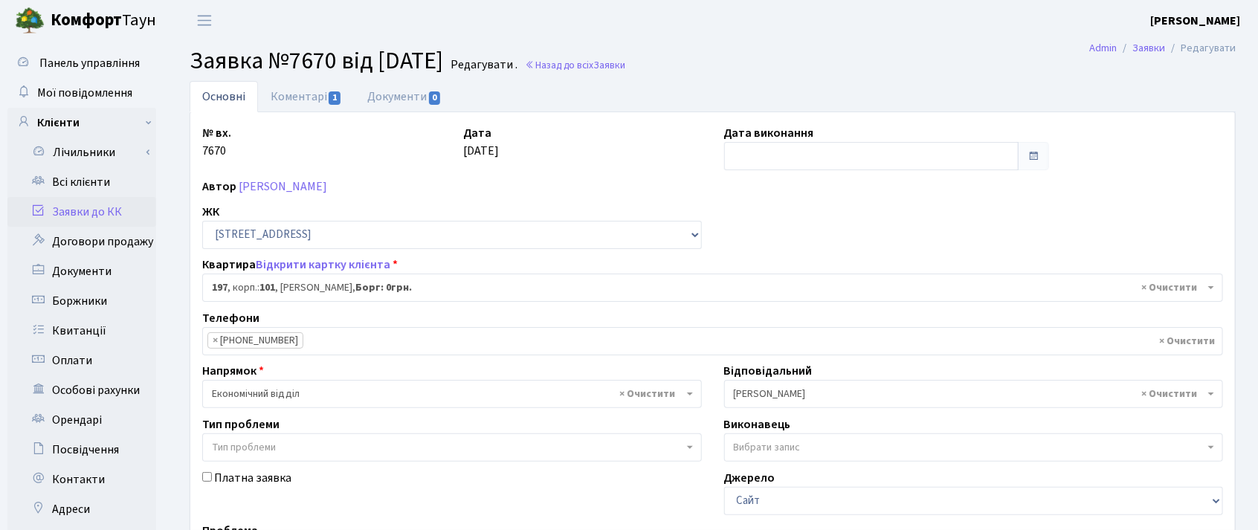
click at [558, 182] on div "Автор [PERSON_NAME]" at bounding box center [712, 187] width 1043 height 18
click at [664, 182] on div "Автор [PERSON_NAME]" at bounding box center [712, 187] width 1043 height 18
click at [277, 188] on link "[PERSON_NAME]" at bounding box center [283, 186] width 88 height 16
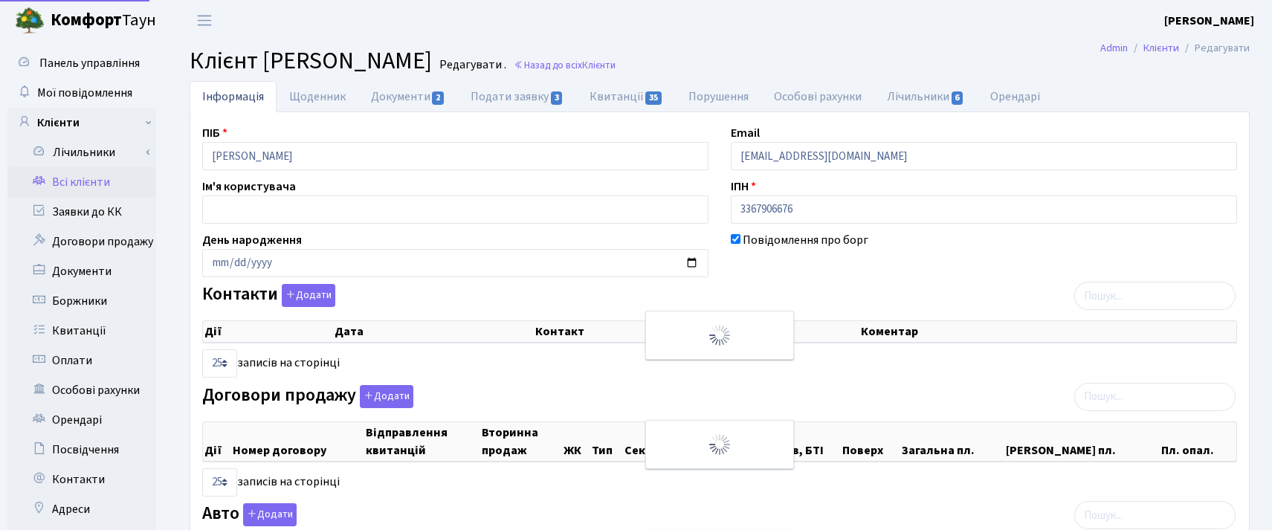
select select "25"
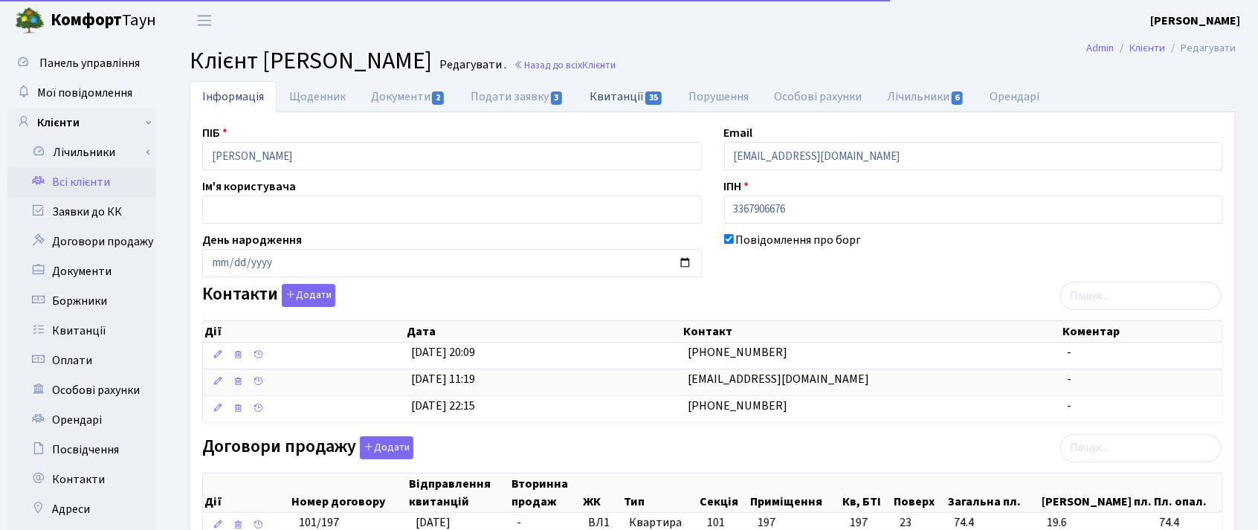
click at [636, 90] on link "Квитанції 35" at bounding box center [626, 96] width 99 height 30
select select "25"
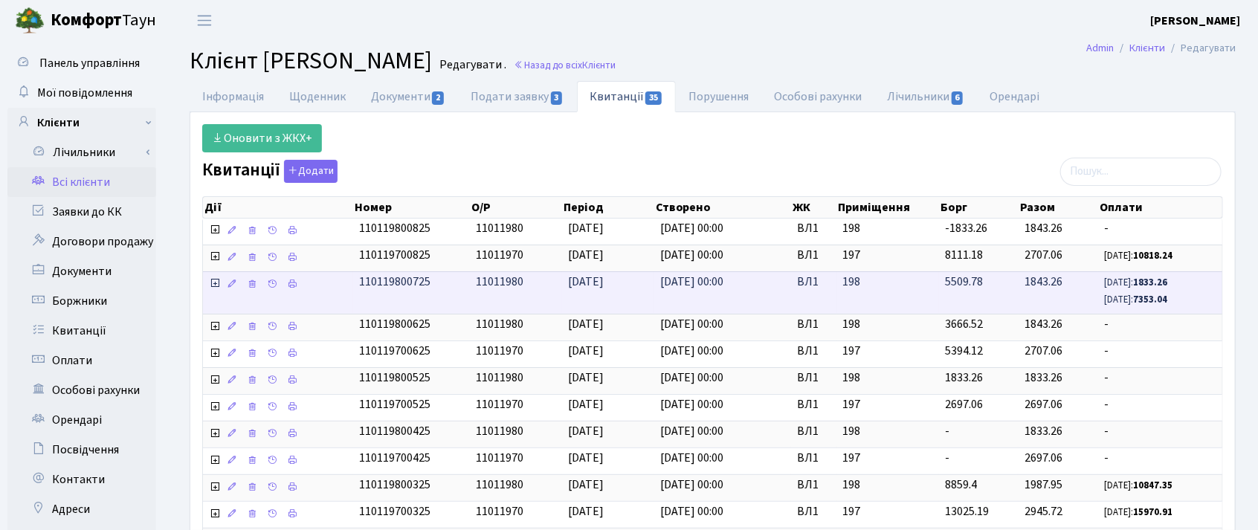
click at [213, 289] on icon at bounding box center [215, 283] width 12 height 12
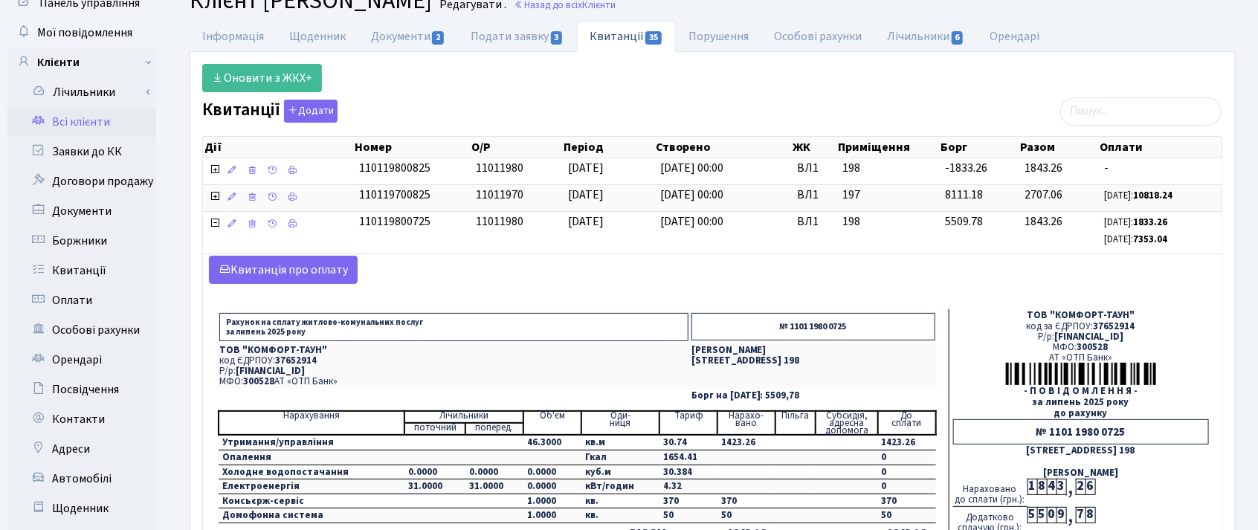
scroll to position [93, 0]
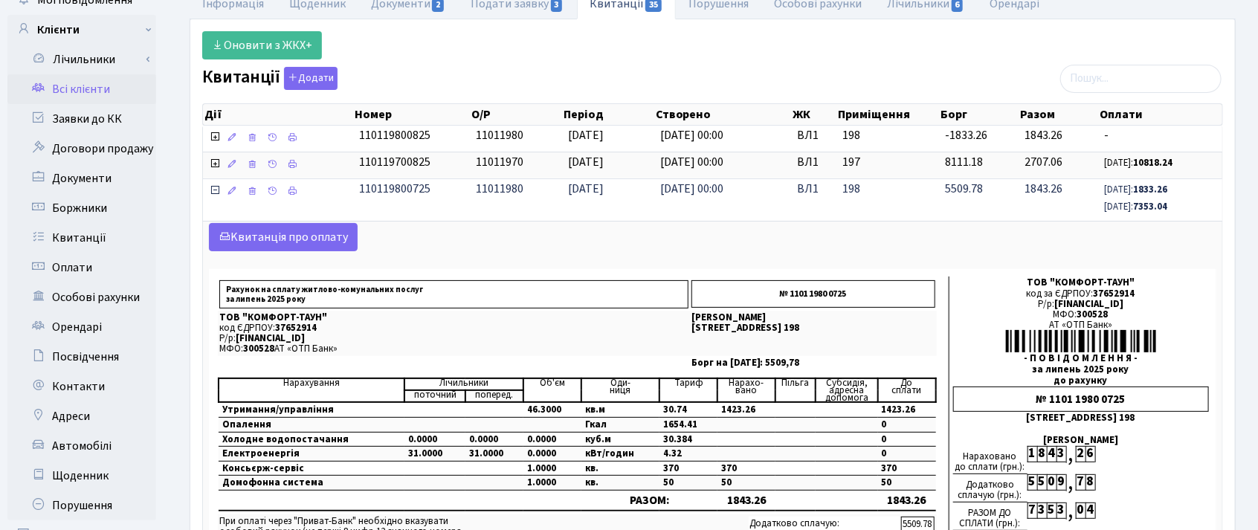
click at [217, 191] on icon at bounding box center [215, 190] width 12 height 12
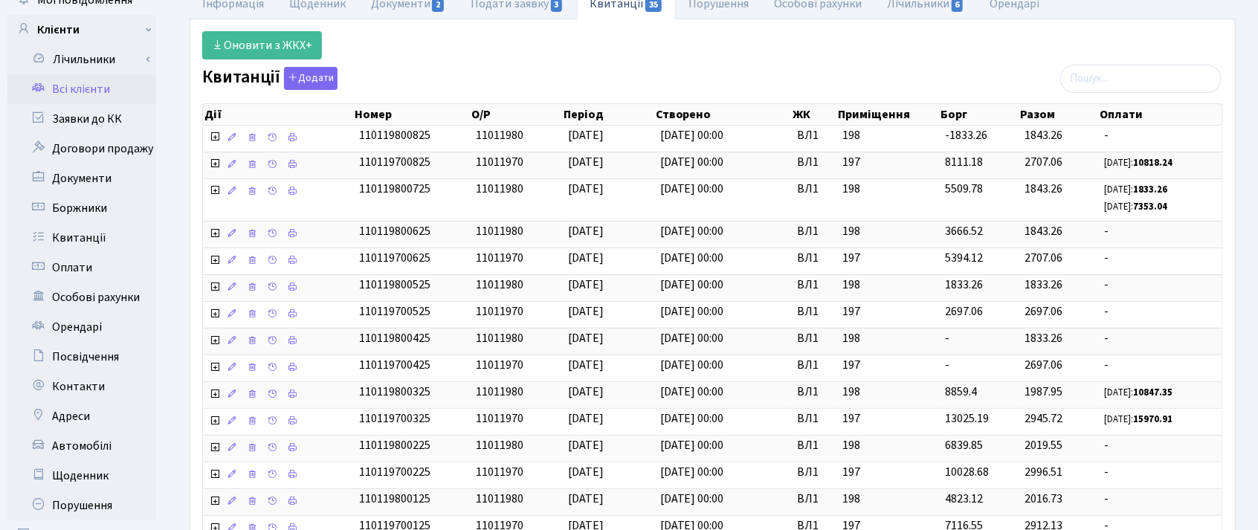
click at [1243, 291] on div "Інформація Щоденник Документи 2 Подати заявку 3 Квитанції 35 Порушення Особові …" at bounding box center [712, 463] width 1069 height 951
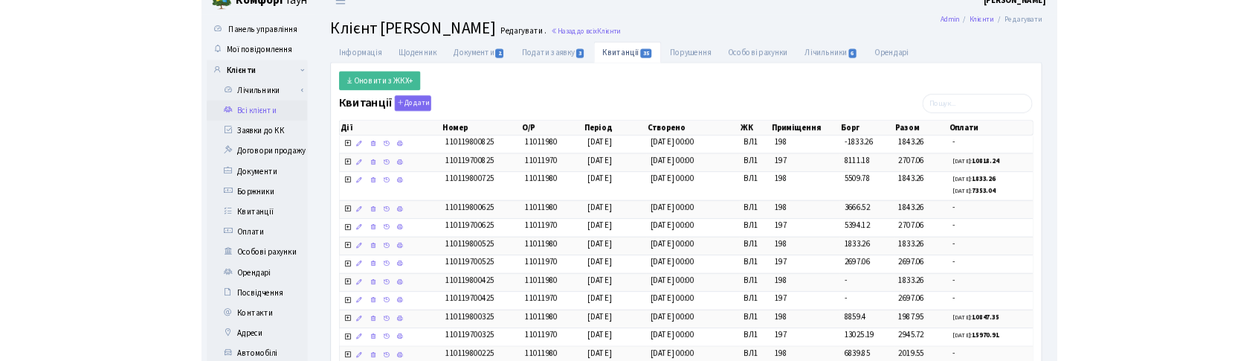
scroll to position [19, 0]
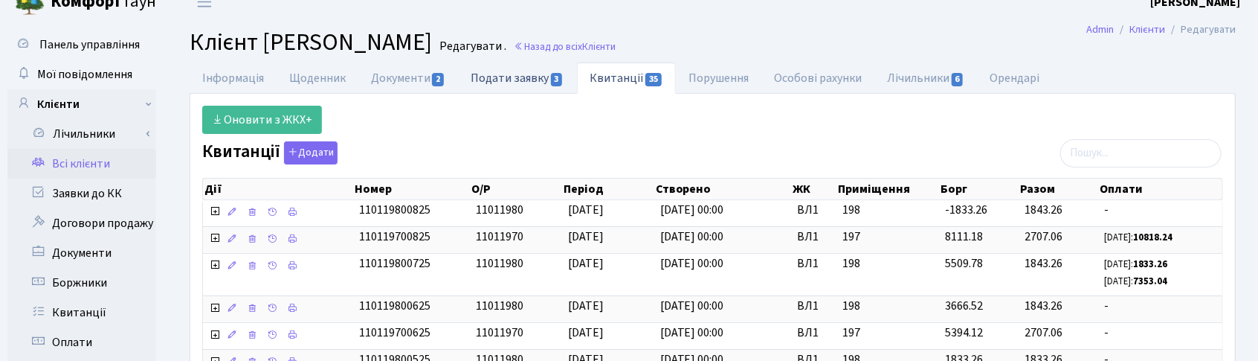
click at [526, 76] on link "Подати заявку 3" at bounding box center [517, 77] width 118 height 30
select select "25"
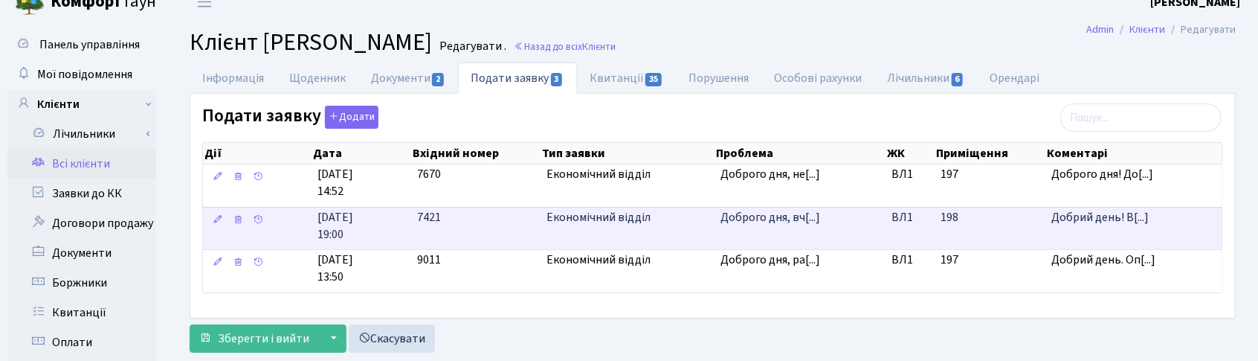
click at [564, 238] on td "Економічний відділ" at bounding box center [628, 228] width 174 height 43
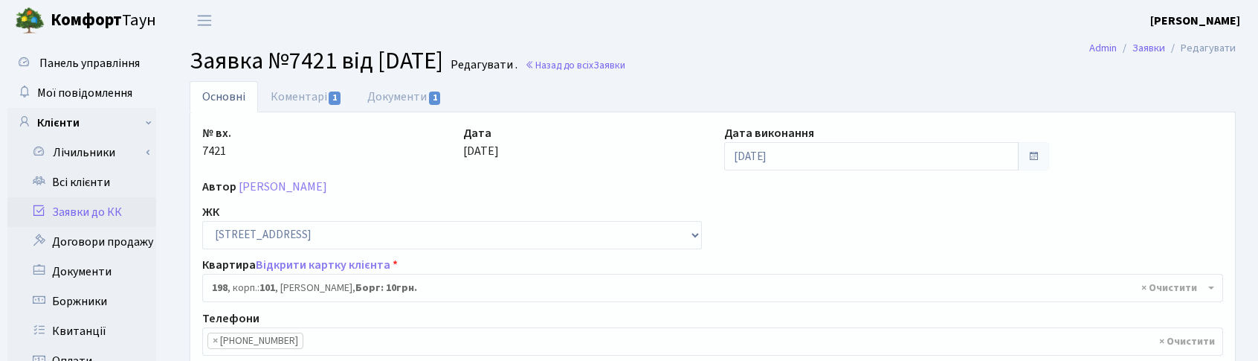
select select "37930"
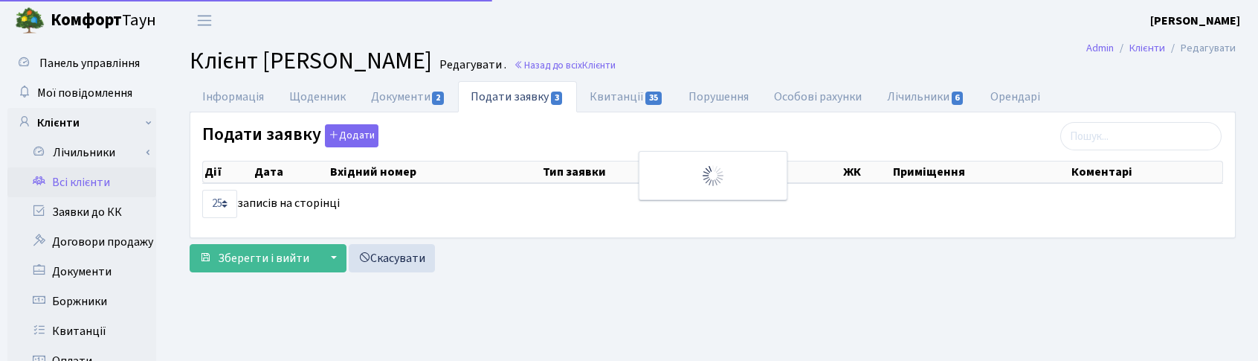
select select "25"
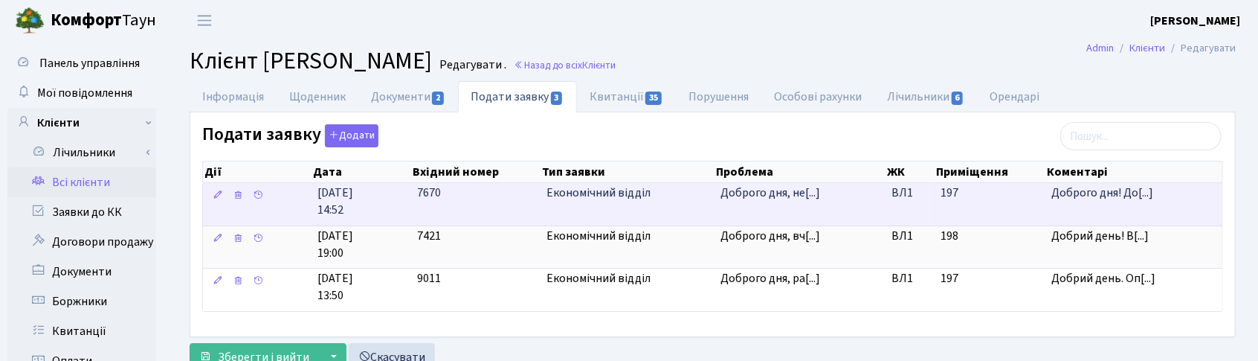
click at [581, 194] on span "Економічний відділ" at bounding box center [628, 192] width 162 height 17
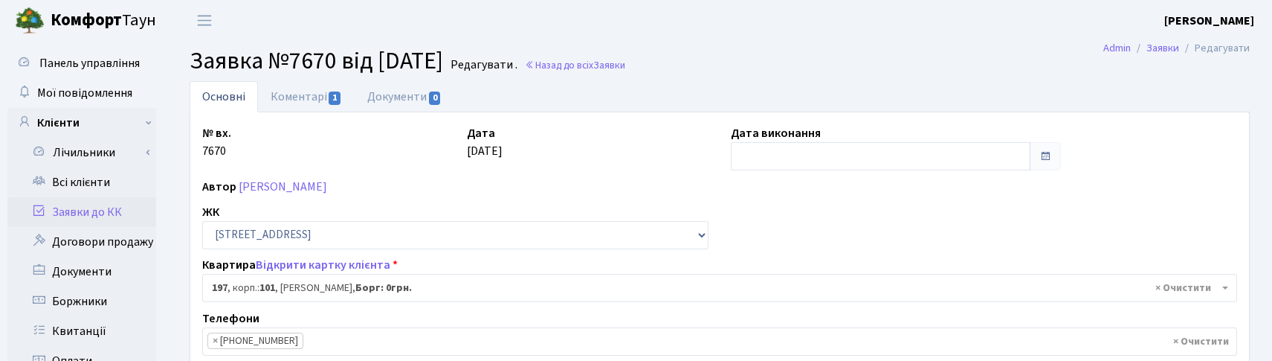
select select "44263"
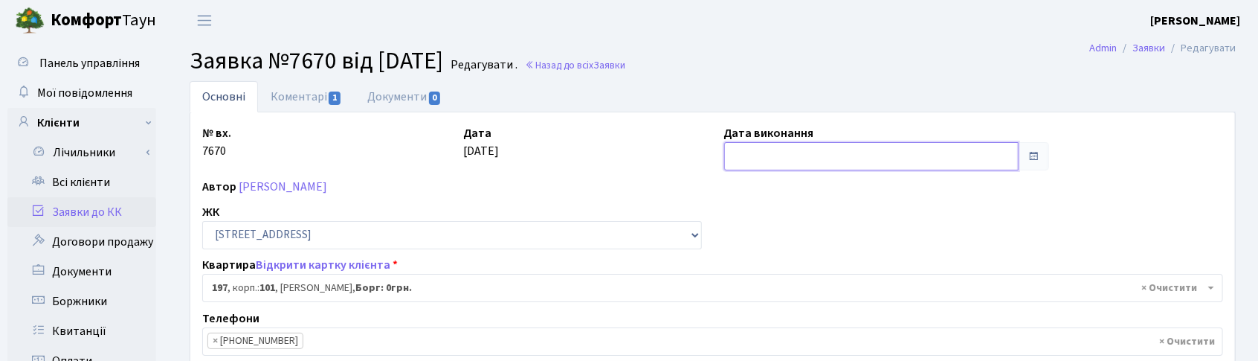
click at [752, 149] on input "text" at bounding box center [871, 156] width 295 height 28
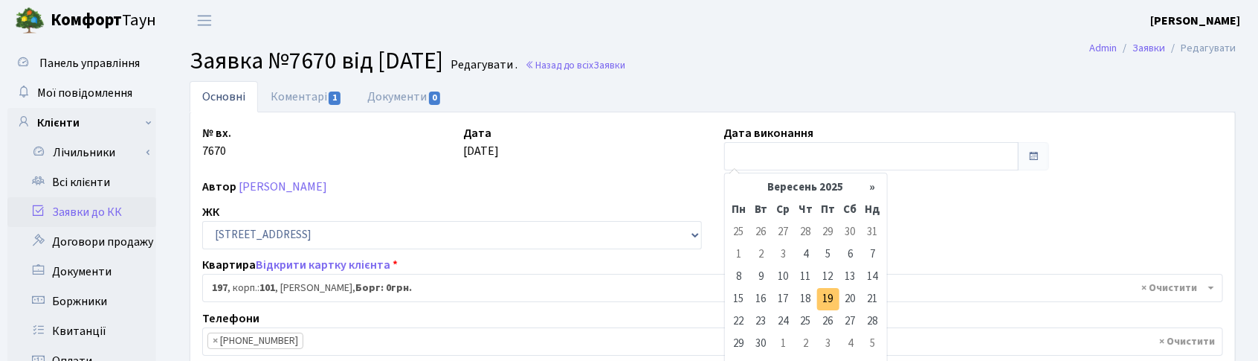
click at [828, 294] on td "19" at bounding box center [828, 299] width 22 height 22
type input "19.09.2025"
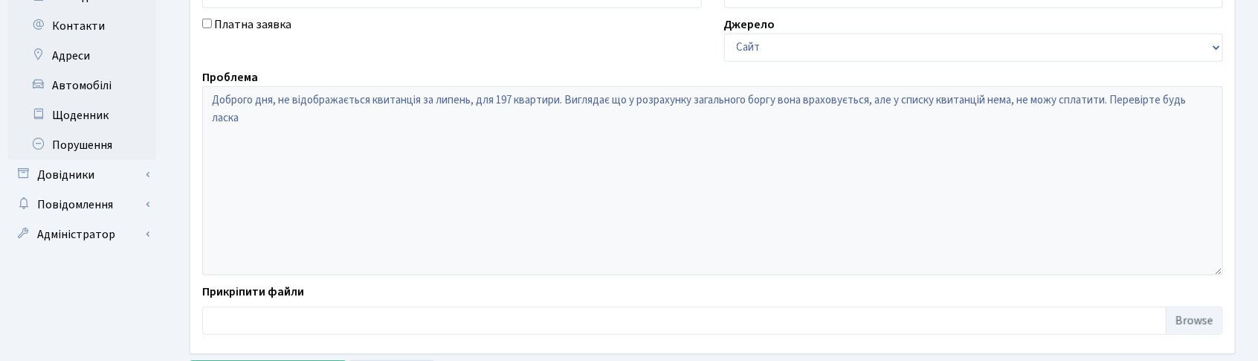
scroll to position [526, 0]
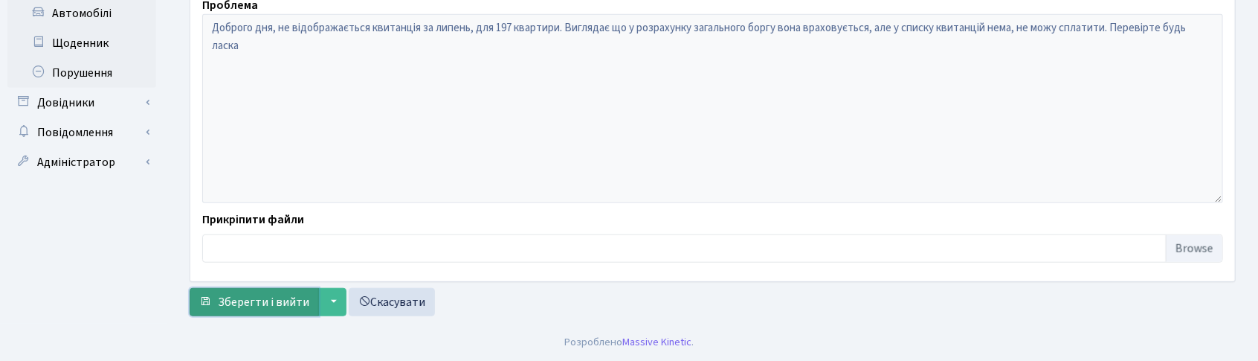
click at [236, 297] on span "Зберегти і вийти" at bounding box center [263, 302] width 91 height 16
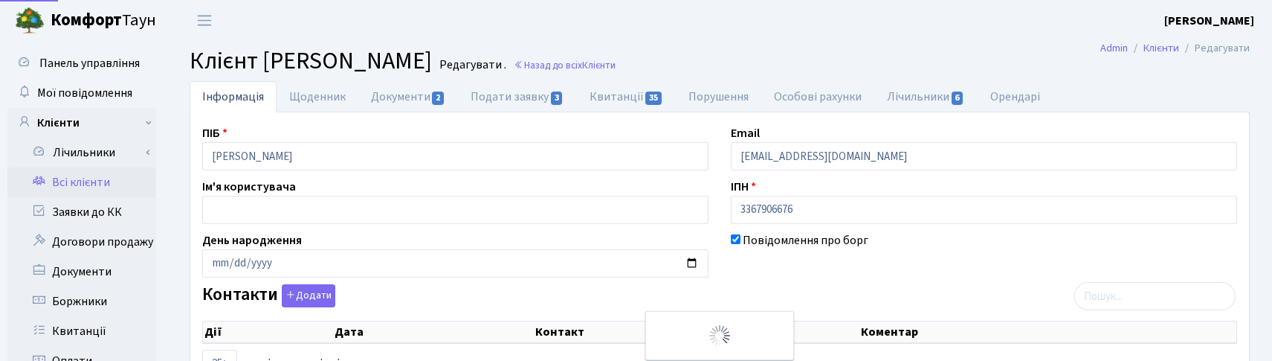
select select "25"
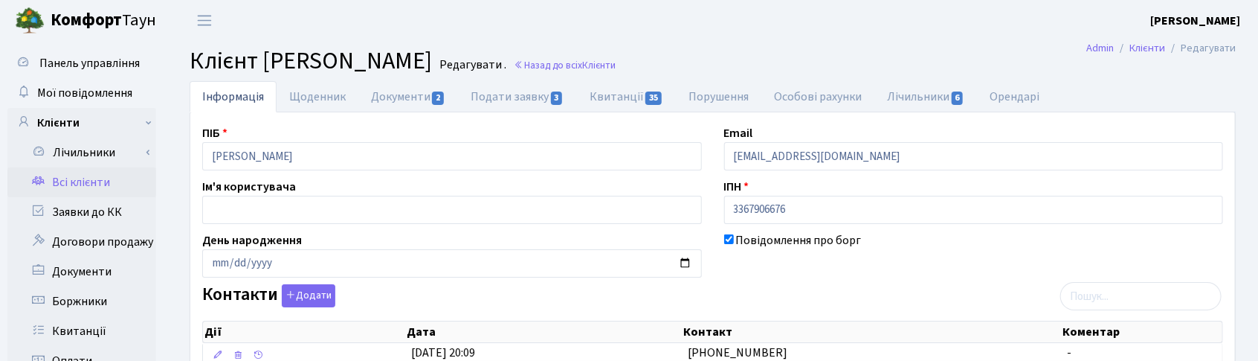
click at [868, 36] on header "[PERSON_NAME] [PERSON_NAME] Мій обліковий запис Вийти" at bounding box center [629, 20] width 1258 height 41
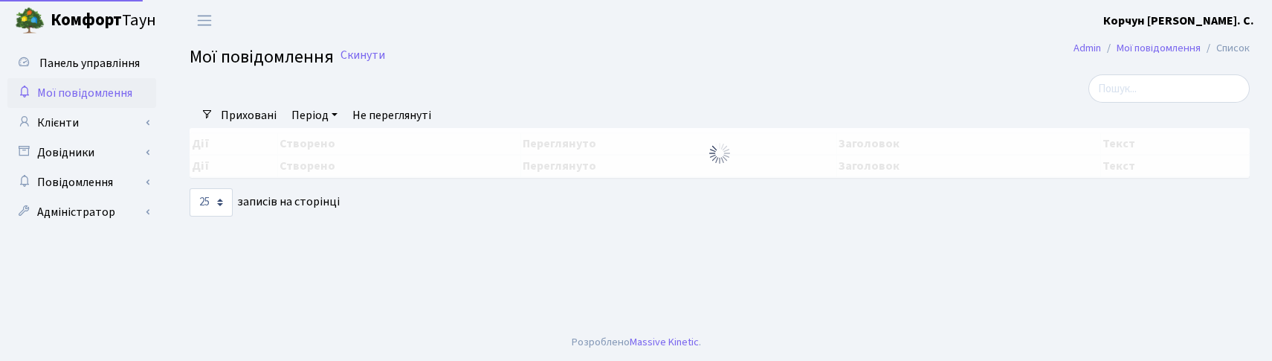
select select "25"
